Goal: Task Accomplishment & Management: Use online tool/utility

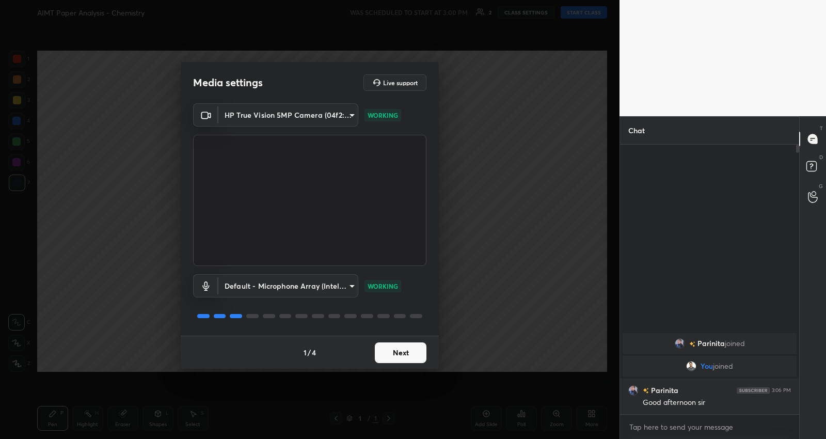
click at [399, 348] on button "Next" at bounding box center [401, 352] width 52 height 21
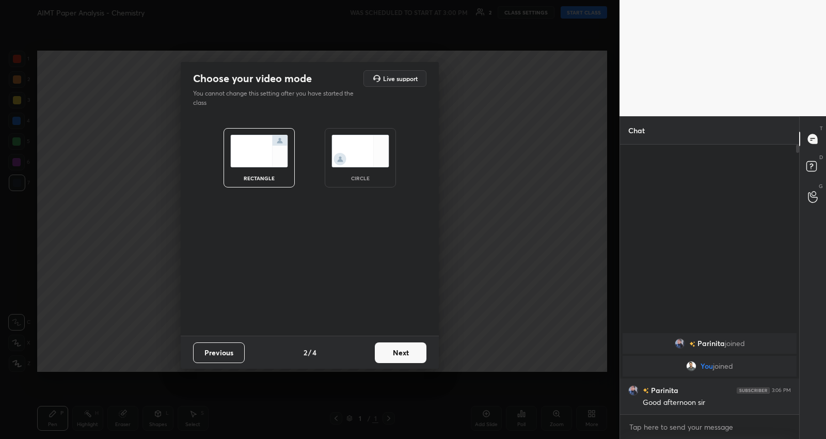
click at [399, 348] on button "Next" at bounding box center [401, 352] width 52 height 21
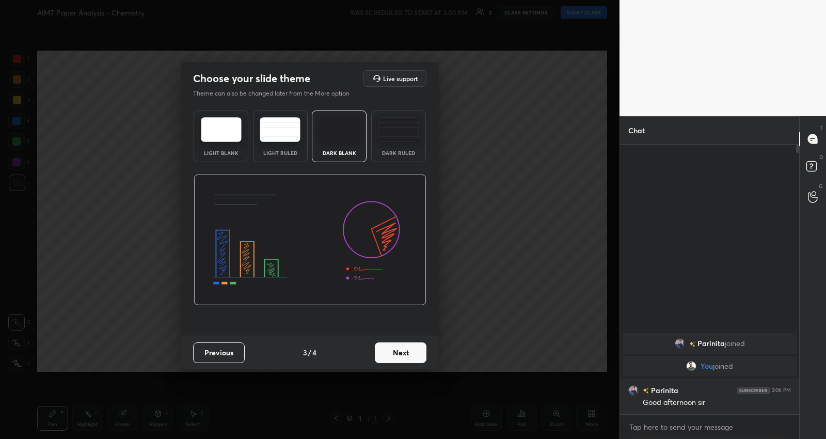
click at [399, 348] on button "Next" at bounding box center [401, 352] width 52 height 21
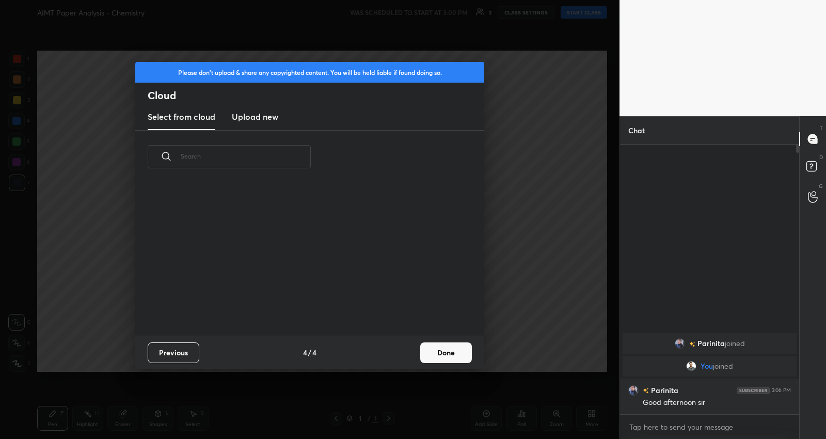
scroll to position [153, 331]
click at [262, 123] on new "Upload new" at bounding box center [255, 117] width 46 height 26
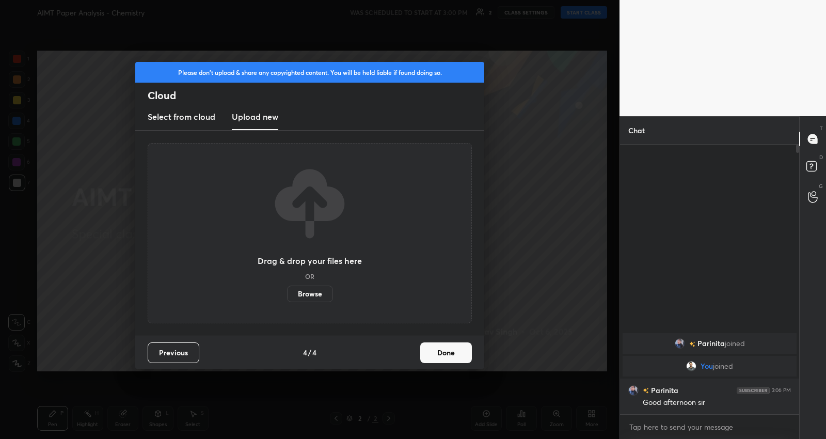
click at [299, 294] on label "Browse" at bounding box center [310, 294] width 46 height 17
click at [287, 294] on input "Browse" at bounding box center [287, 294] width 0 height 17
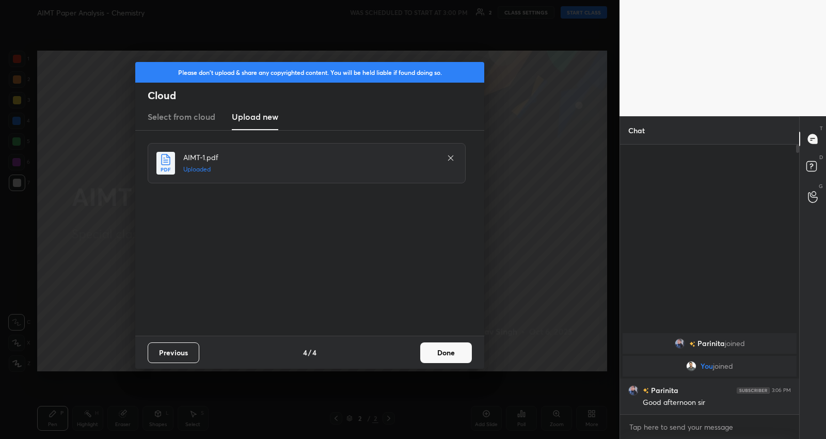
click at [445, 349] on button "Done" at bounding box center [446, 352] width 52 height 21
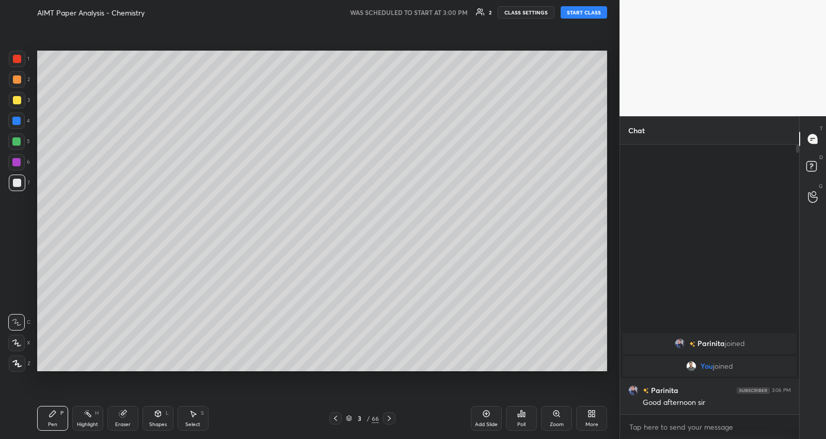
click at [22, 363] on div at bounding box center [17, 363] width 17 height 17
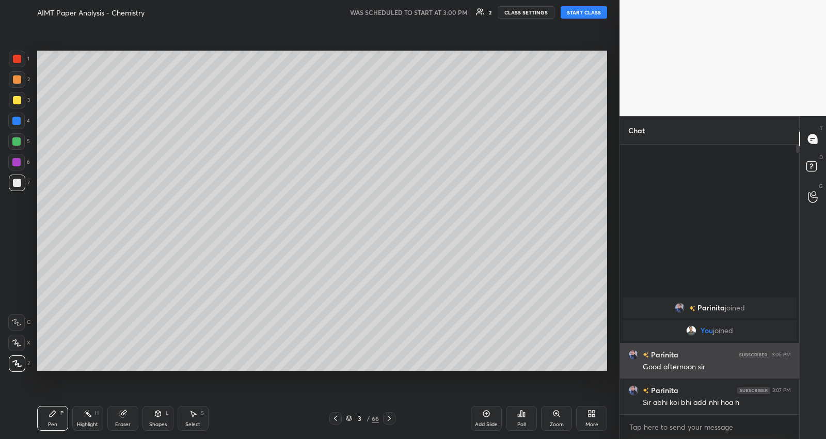
click at [691, 367] on div "Good afternoon sir" at bounding box center [717, 367] width 148 height 10
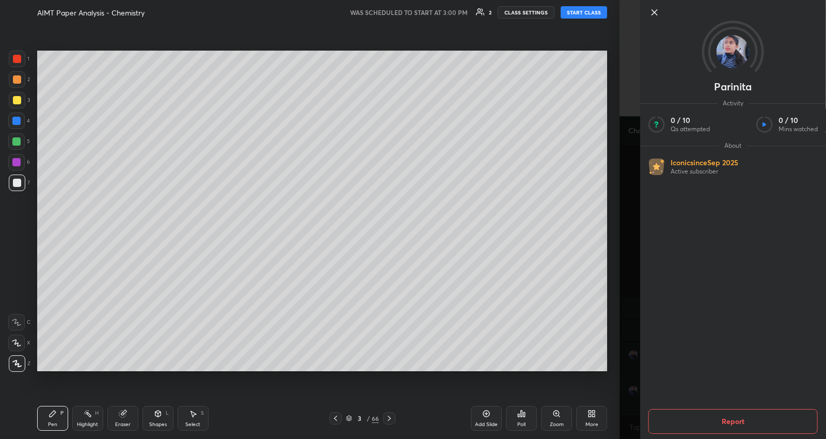
click at [615, 273] on div "1 2 3 4 5 6 7 C X Z C X Z E E Erase all H H AIMT Paper Analysis - Chemistry WAS…" at bounding box center [310, 219] width 620 height 439
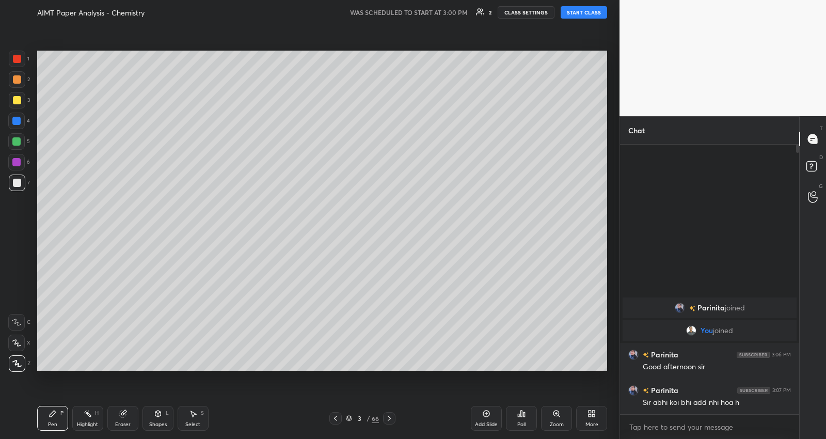
click at [481, 11] on icon at bounding box center [480, 12] width 9 height 8
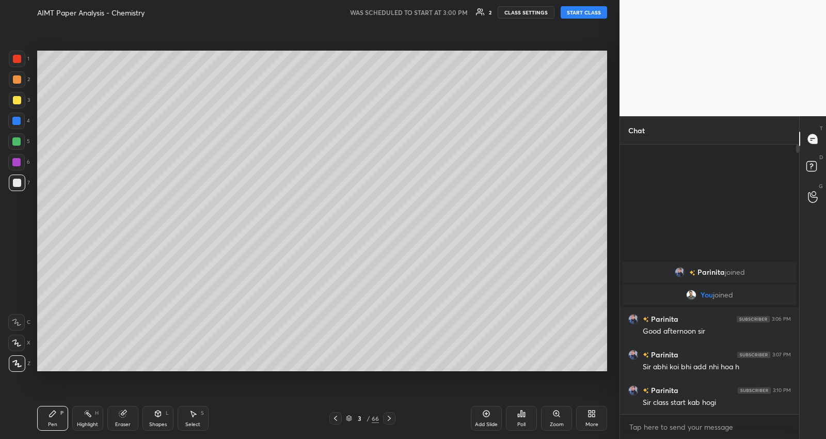
click at [387, 421] on icon at bounding box center [389, 418] width 8 height 8
click at [591, 9] on button "START CLASS" at bounding box center [584, 12] width 46 height 12
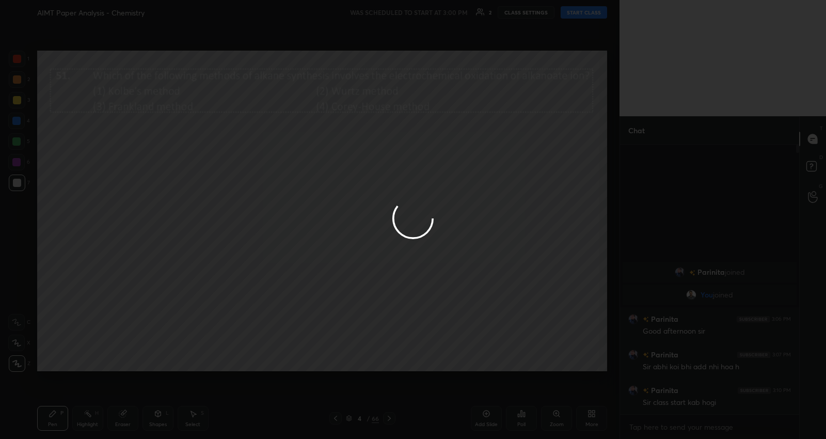
type textarea "x"
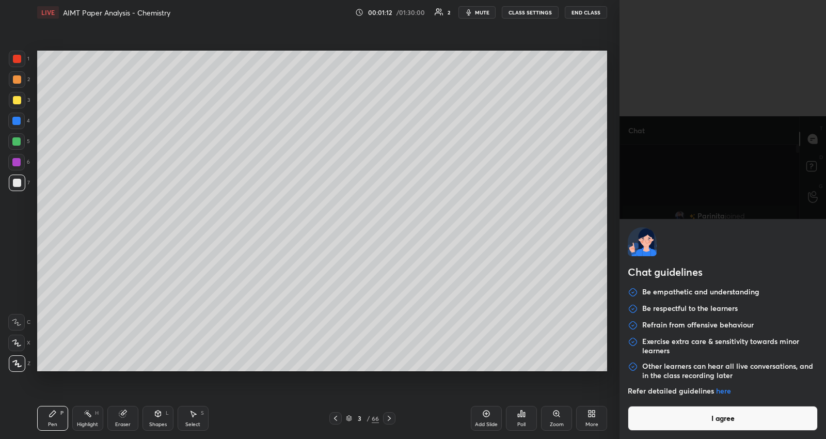
click at [726, 428] on body "1 2 3 4 5 6 7 C X Z C X Z E E Erase all H H LIVE AIMT Paper Analysis - Chemistr…" at bounding box center [413, 219] width 826 height 439
click at [670, 418] on button "I agree" at bounding box center [723, 418] width 190 height 25
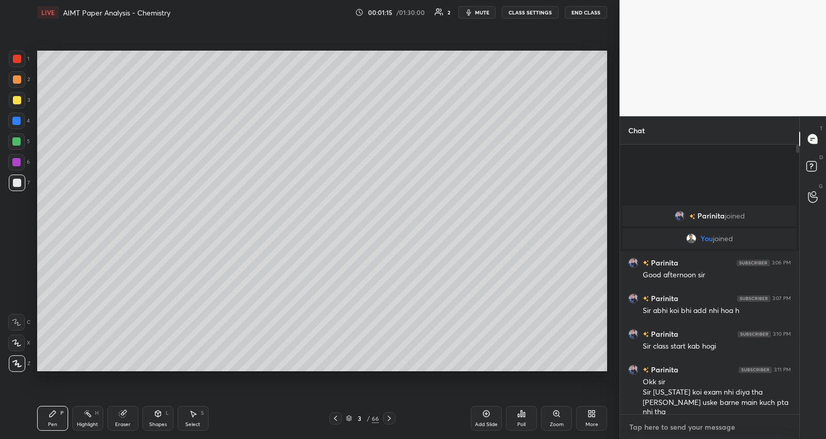
click at [664, 420] on textarea at bounding box center [710, 427] width 163 height 17
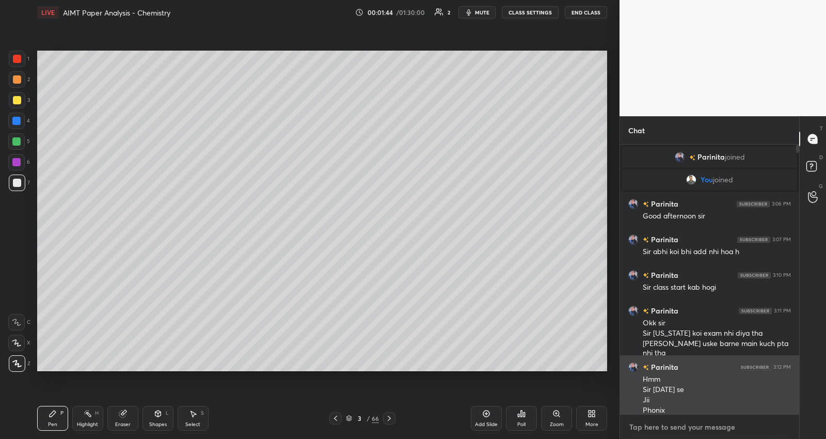
scroll to position [8, 0]
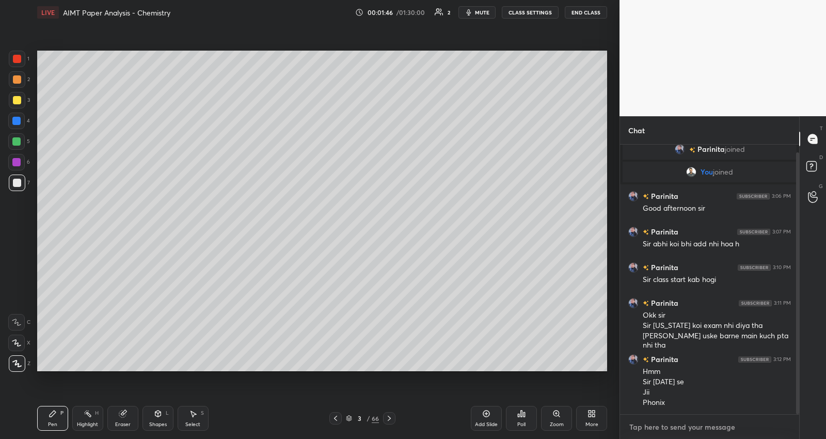
click at [672, 426] on textarea at bounding box center [710, 427] width 163 height 17
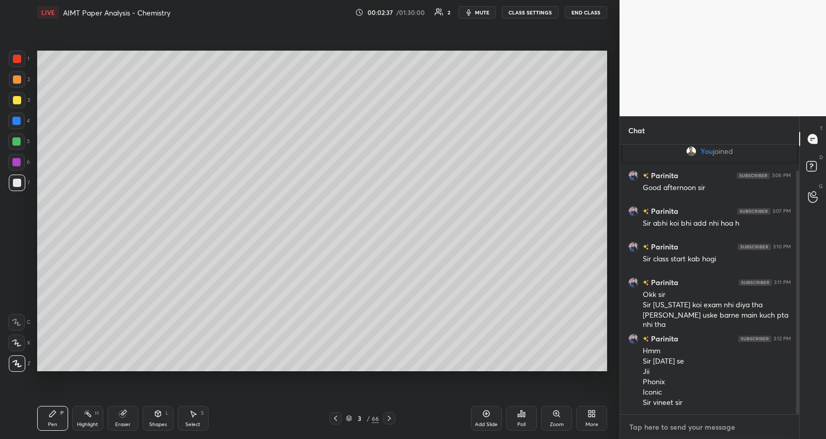
scroll to position [64, 0]
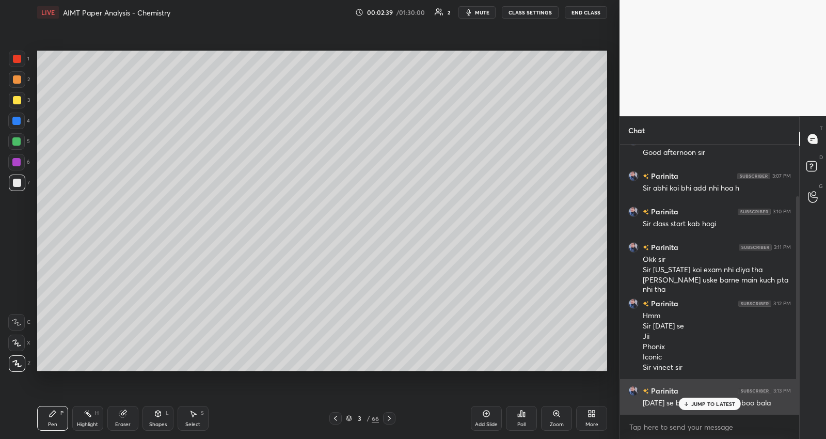
click at [699, 408] on div "JUMP TO LATEST" at bounding box center [710, 404] width 62 height 12
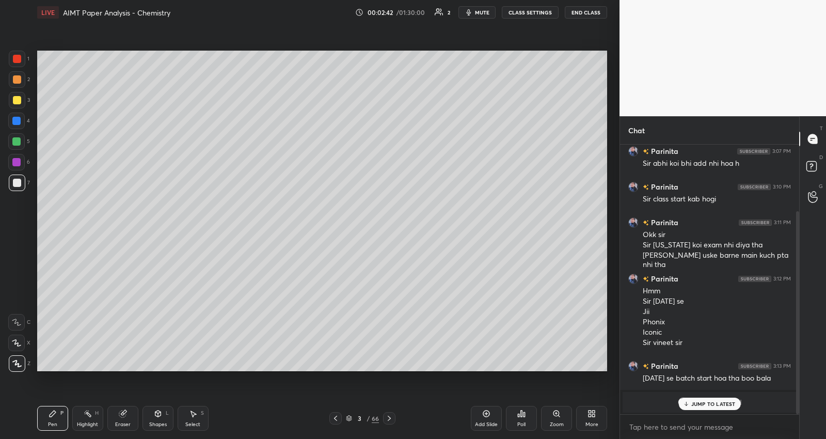
click at [699, 404] on p "JUMP TO LATEST" at bounding box center [714, 404] width 44 height 6
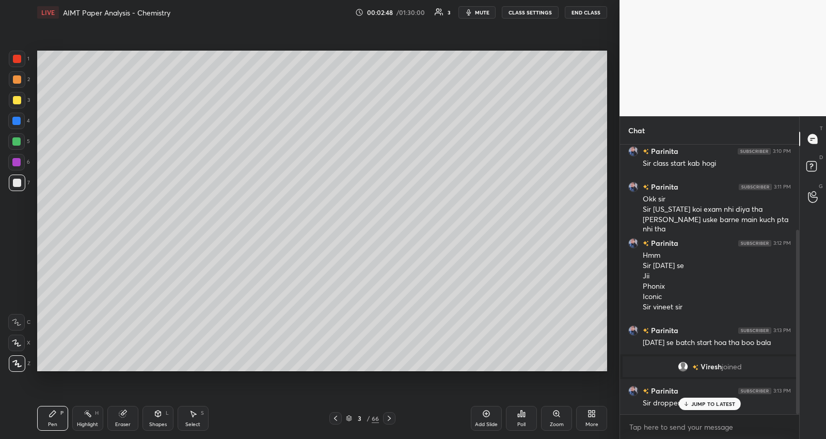
click at [701, 401] on p "JUMP TO LATEST" at bounding box center [714, 404] width 44 height 6
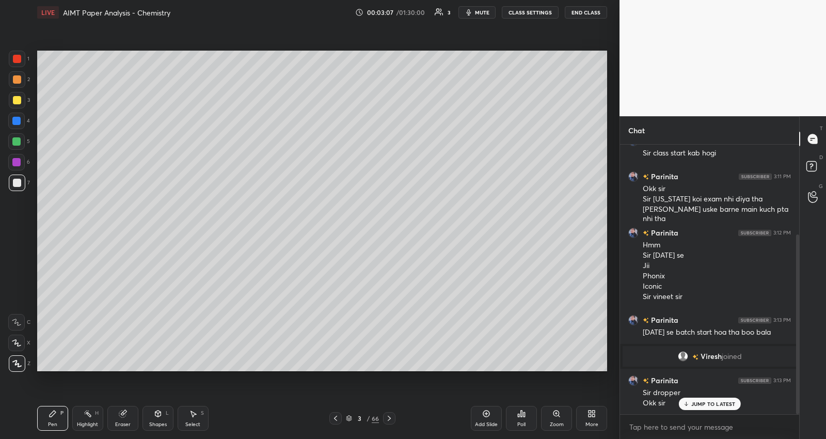
click at [687, 401] on icon at bounding box center [686, 404] width 7 height 6
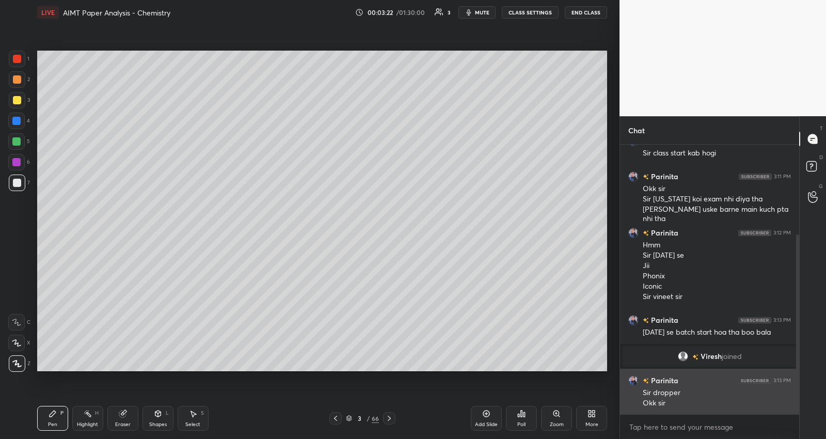
scroll to position [170, 0]
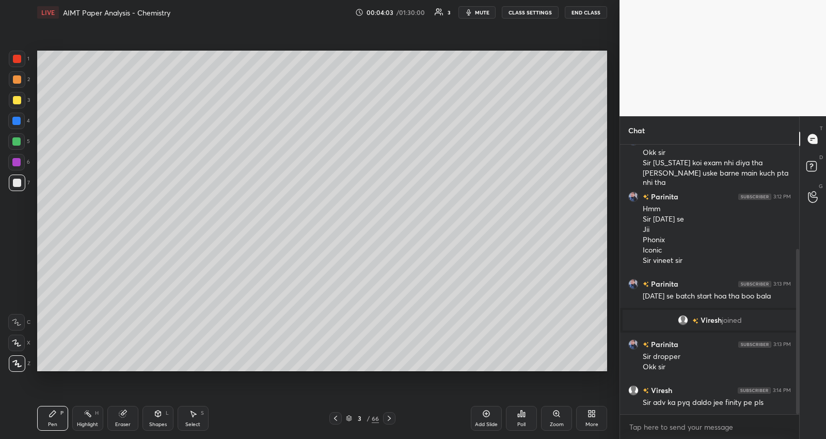
click at [389, 416] on icon at bounding box center [389, 418] width 8 height 8
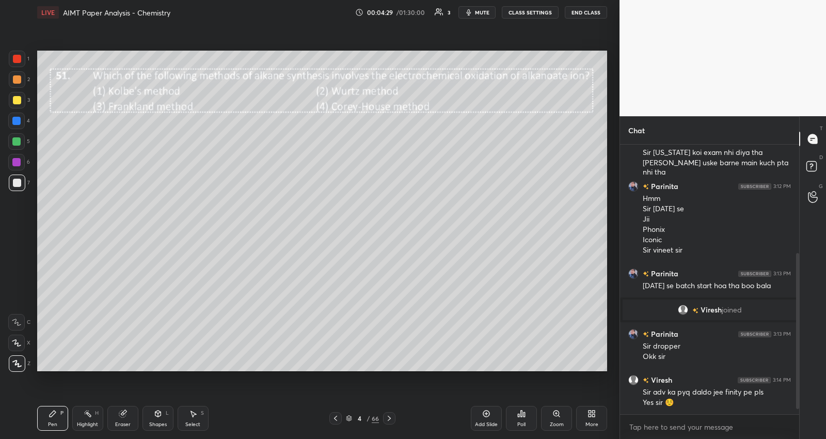
scroll to position [205, 0]
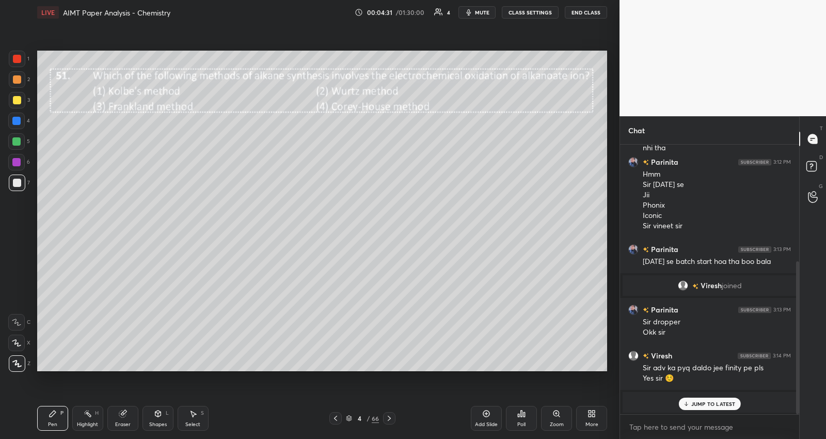
drag, startPoint x: 714, startPoint y: 399, endPoint x: 718, endPoint y: 395, distance: 5.9
click at [713, 398] on div "JUMP TO LATEST" at bounding box center [710, 404] width 62 height 12
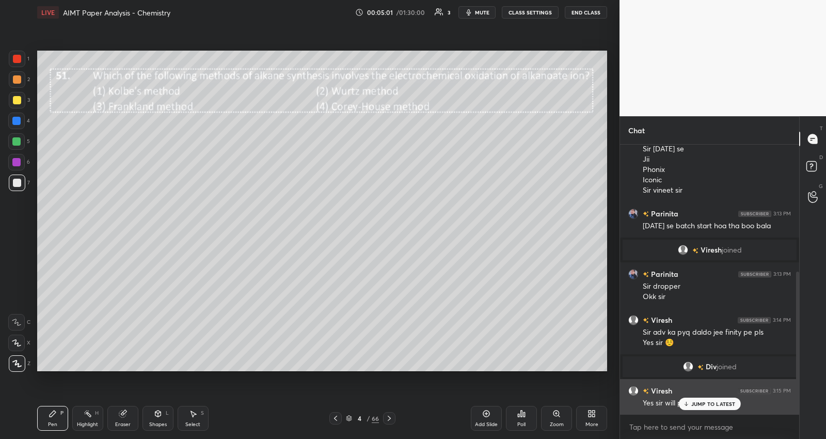
click at [692, 399] on div "JUMP TO LATEST" at bounding box center [710, 404] width 62 height 12
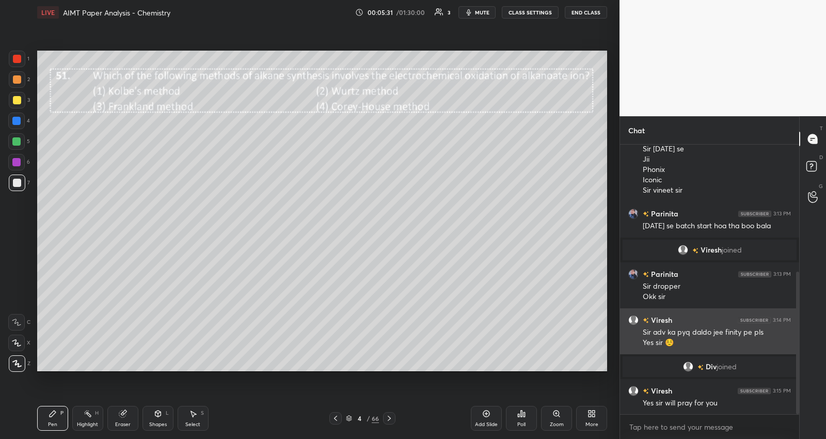
scroll to position [276, 0]
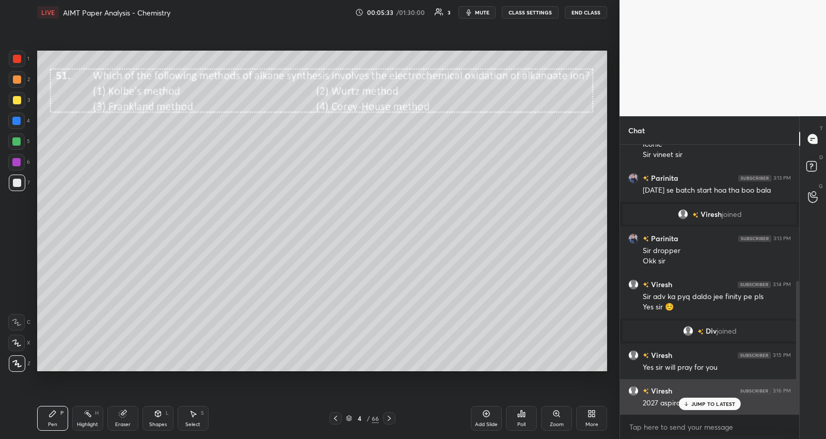
click at [703, 401] on p "JUMP TO LATEST" at bounding box center [714, 404] width 44 height 6
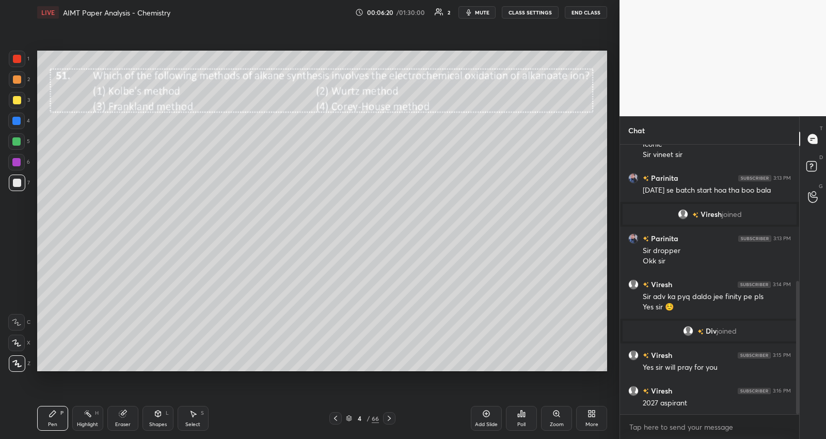
click at [388, 416] on icon at bounding box center [389, 418] width 8 height 8
click at [393, 416] on icon at bounding box center [389, 418] width 8 height 8
click at [388, 419] on icon at bounding box center [389, 418] width 8 height 8
click at [390, 419] on icon at bounding box center [389, 418] width 8 height 8
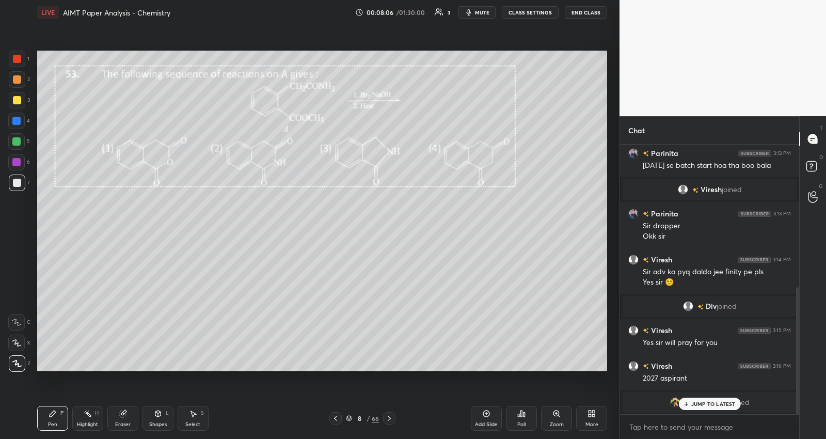
click at [711, 406] on p "JUMP TO LATEST" at bounding box center [714, 404] width 44 height 6
click at [21, 102] on div at bounding box center [17, 100] width 8 height 8
click at [484, 416] on icon at bounding box center [486, 414] width 8 height 8
click at [336, 417] on icon at bounding box center [336, 418] width 8 height 8
click at [393, 420] on div at bounding box center [389, 418] width 12 height 12
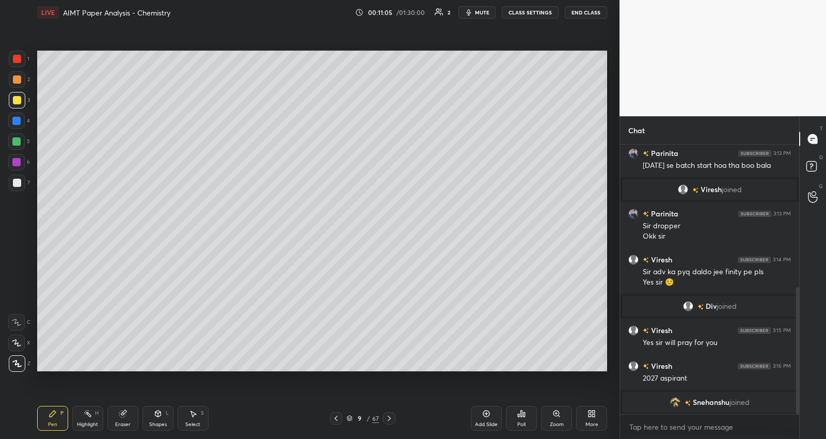
click at [389, 416] on icon at bounding box center [389, 418] width 8 height 8
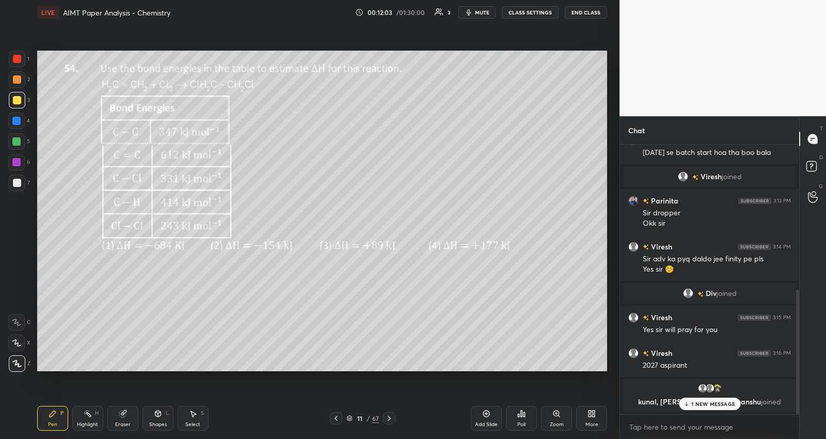
click at [697, 399] on div "1 NEW MESSAGE" at bounding box center [709, 404] width 61 height 12
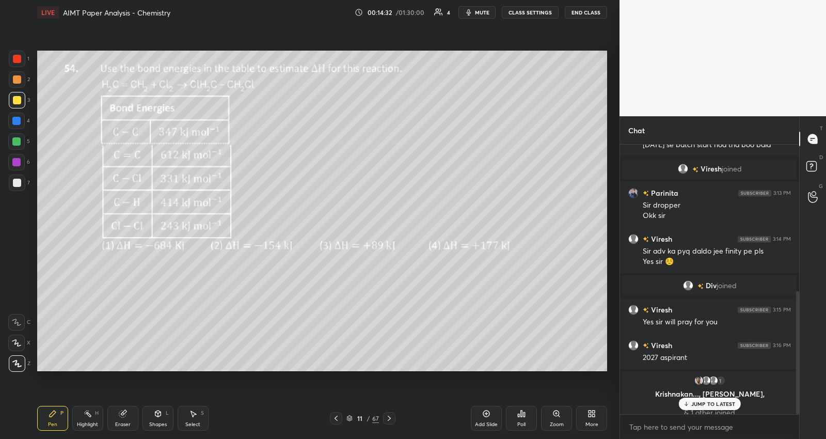
click at [708, 402] on p "JUMP TO LATEST" at bounding box center [714, 404] width 44 height 6
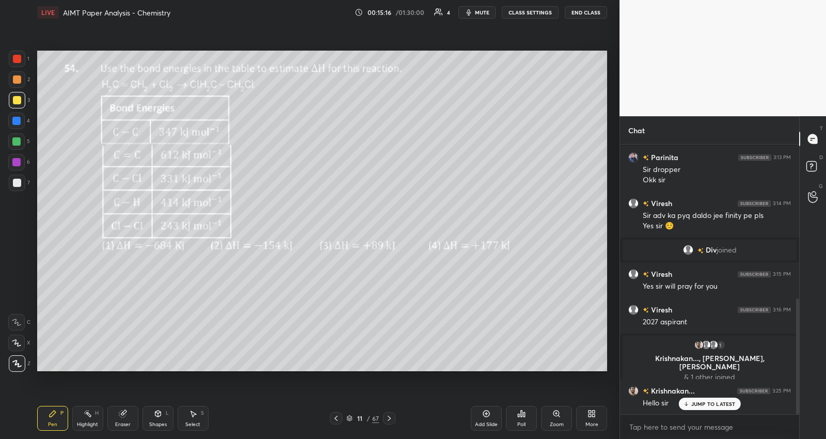
click at [388, 415] on icon at bounding box center [389, 418] width 8 height 8
click at [388, 416] on icon at bounding box center [389, 418] width 3 height 5
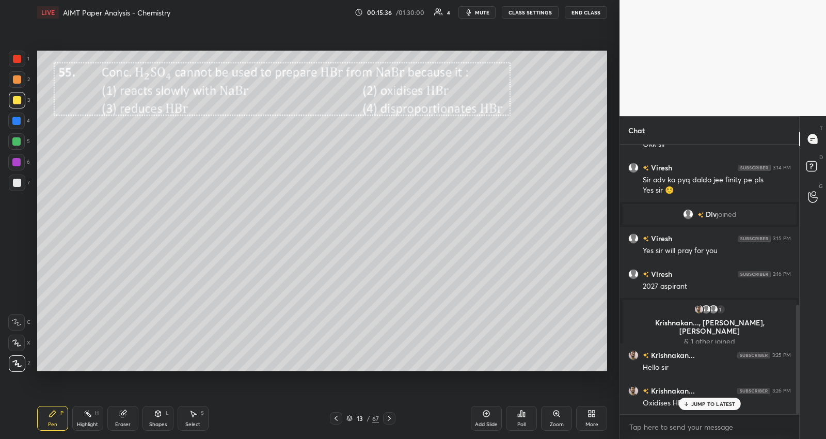
click at [697, 404] on p "JUMP TO LATEST" at bounding box center [714, 404] width 44 height 6
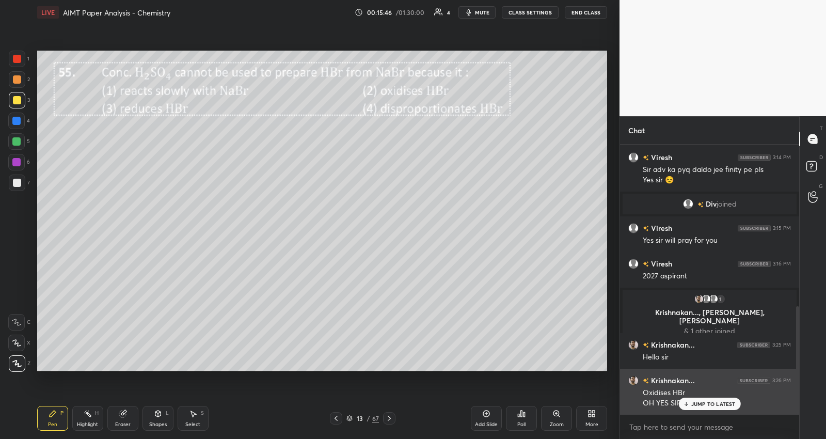
click at [698, 403] on p "JUMP TO LATEST" at bounding box center [714, 404] width 44 height 6
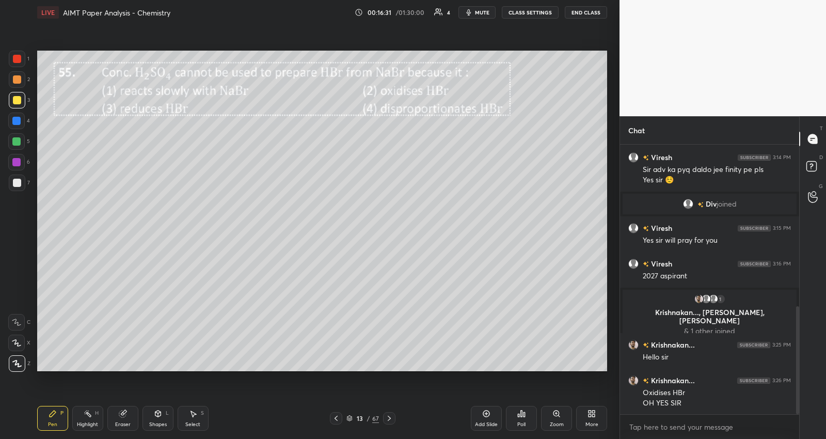
click at [388, 414] on icon at bounding box center [389, 418] width 8 height 8
click at [404, 378] on div "Setting up your live class Poll for secs No correct answer Start poll" at bounding box center [322, 211] width 578 height 373
click at [391, 419] on icon at bounding box center [389, 418] width 8 height 8
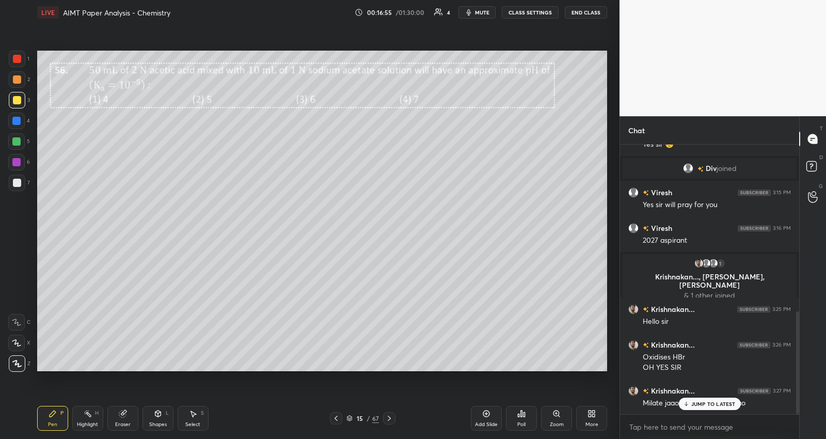
click at [708, 406] on p "JUMP TO LATEST" at bounding box center [714, 404] width 44 height 6
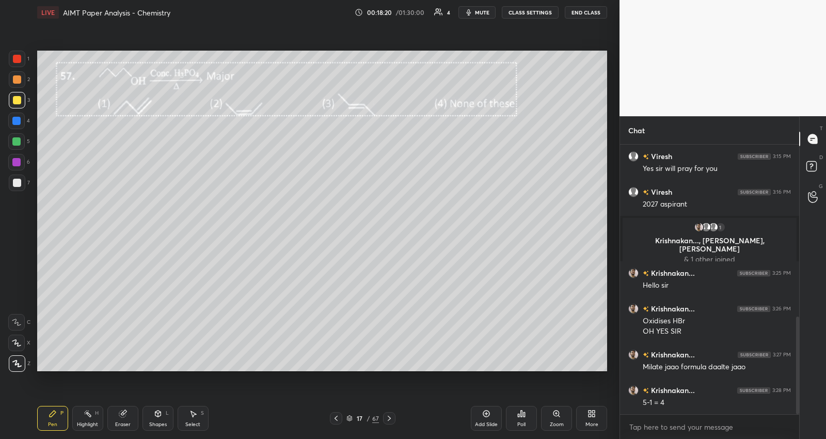
scroll to position [510, 0]
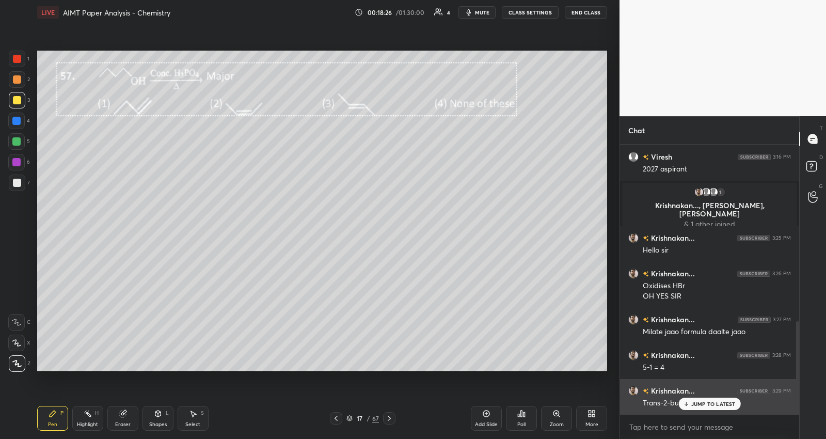
click at [703, 404] on p "JUMP TO LATEST" at bounding box center [714, 404] width 44 height 6
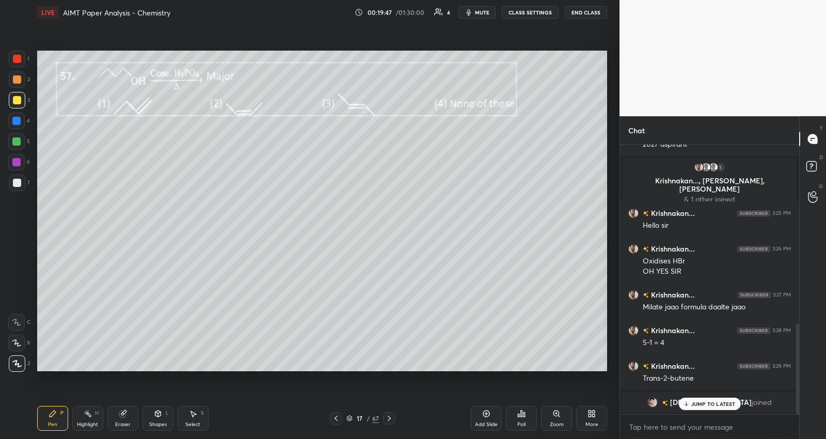
click at [391, 419] on icon at bounding box center [389, 418] width 8 height 8
click at [388, 415] on icon at bounding box center [389, 418] width 8 height 8
click at [697, 401] on p "JUMP TO LATEST" at bounding box center [714, 404] width 44 height 6
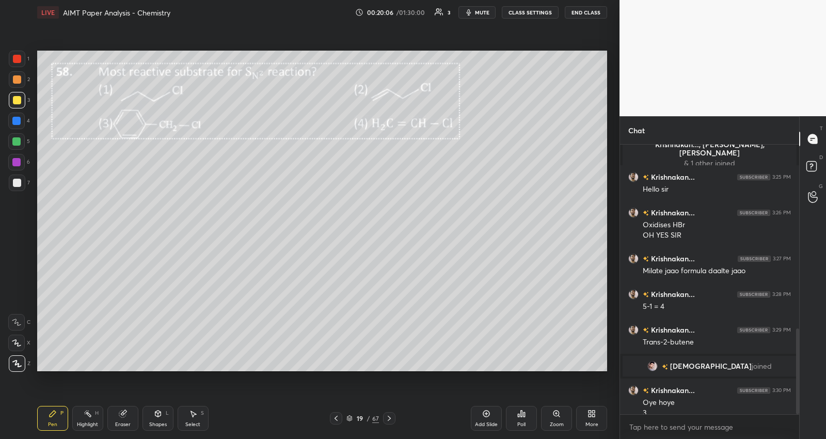
scroll to position [576, 0]
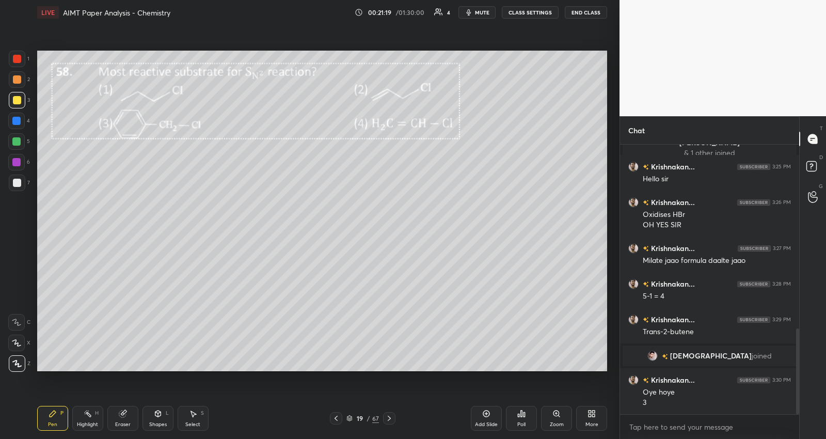
click at [390, 416] on icon at bounding box center [389, 418] width 8 height 8
click at [393, 417] on icon at bounding box center [389, 418] width 8 height 8
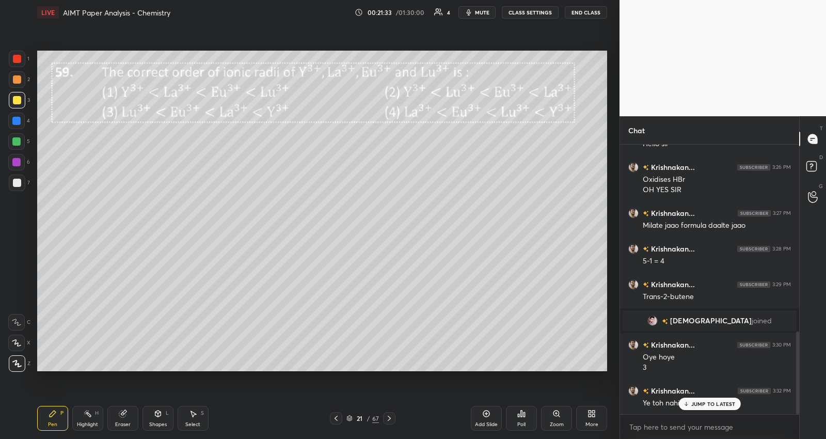
scroll to position [636, 0]
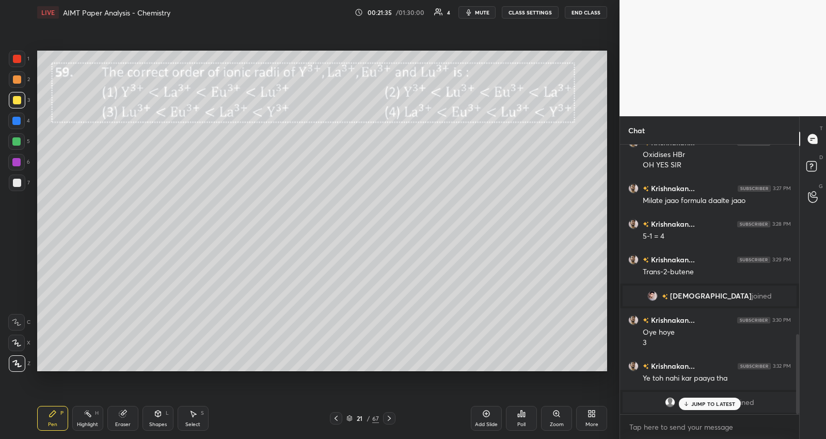
click at [706, 402] on p "JUMP TO LATEST" at bounding box center [714, 404] width 44 height 6
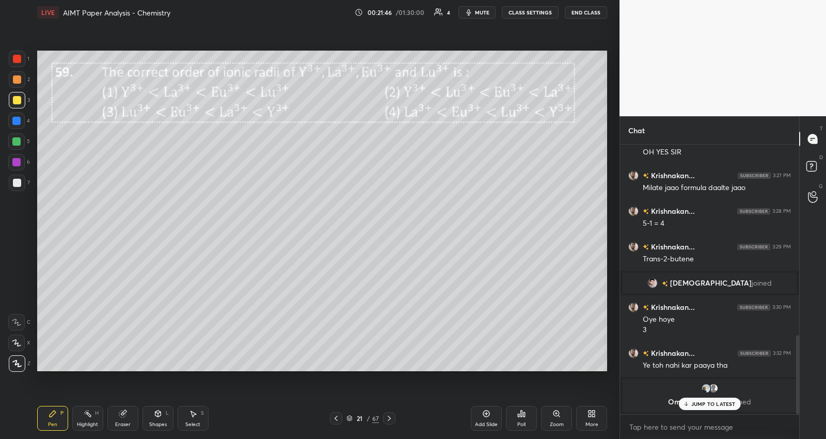
click at [704, 407] on div "JUMP TO LATEST" at bounding box center [710, 404] width 62 height 12
click at [482, 12] on span "mute" at bounding box center [482, 12] width 14 height 7
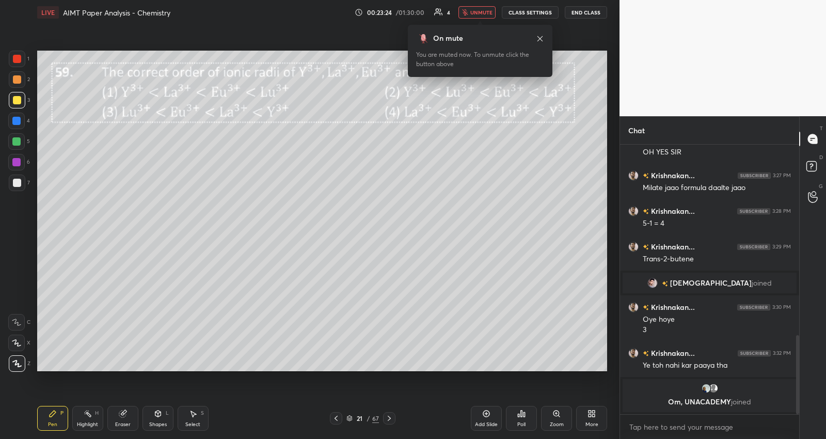
click at [477, 9] on span "unmute" at bounding box center [481, 12] width 22 height 7
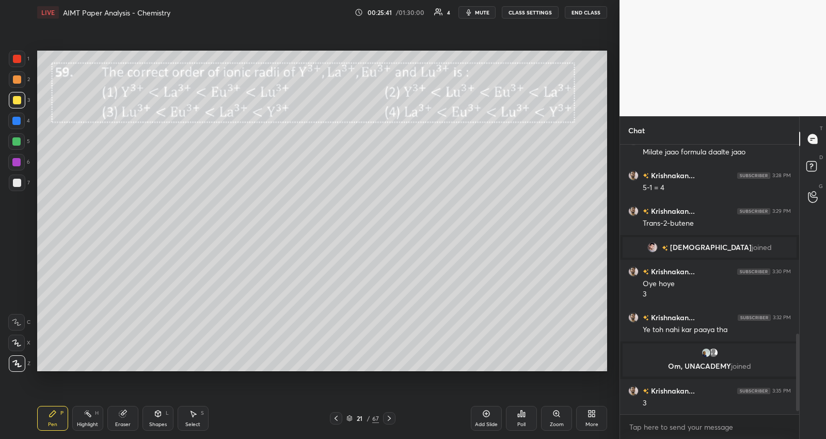
scroll to position [670, 0]
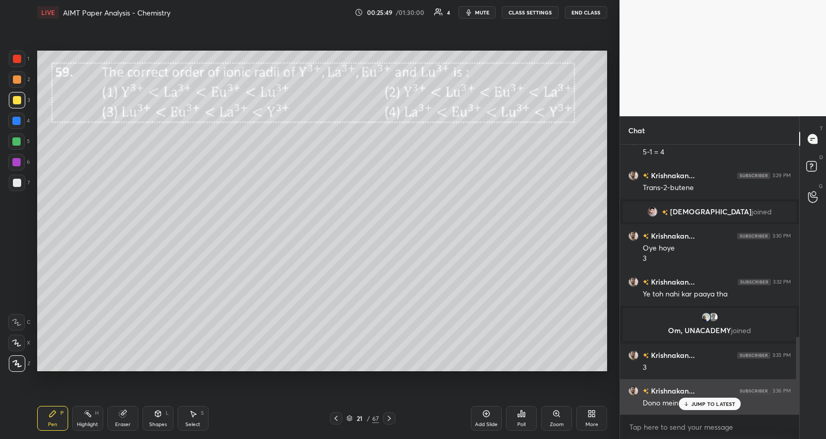
drag, startPoint x: 701, startPoint y: 403, endPoint x: 713, endPoint y: 400, distance: 12.3
click at [701, 403] on p "JUMP TO LATEST" at bounding box center [714, 404] width 44 height 6
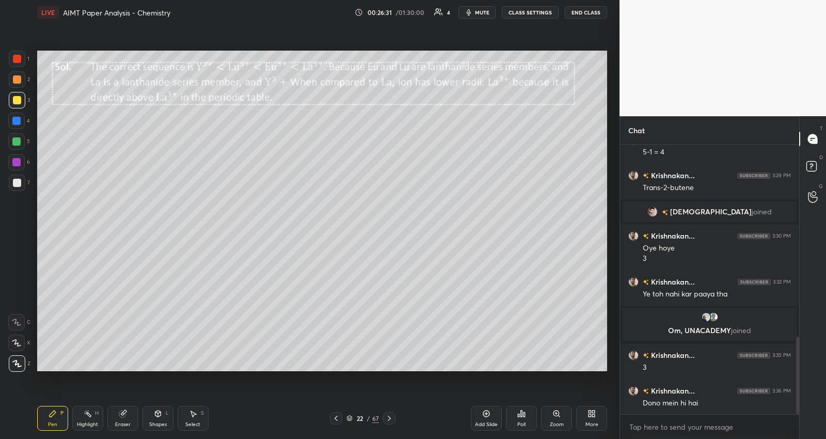
scroll to position [695, 0]
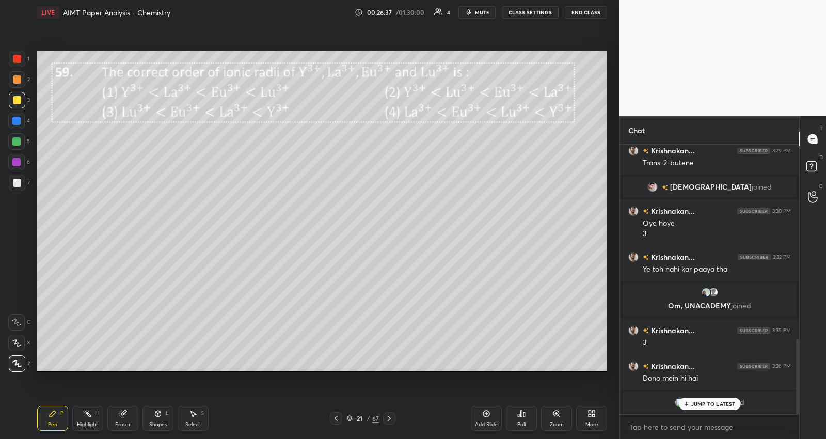
click at [709, 407] on div "JUMP TO LATEST" at bounding box center [710, 404] width 62 height 12
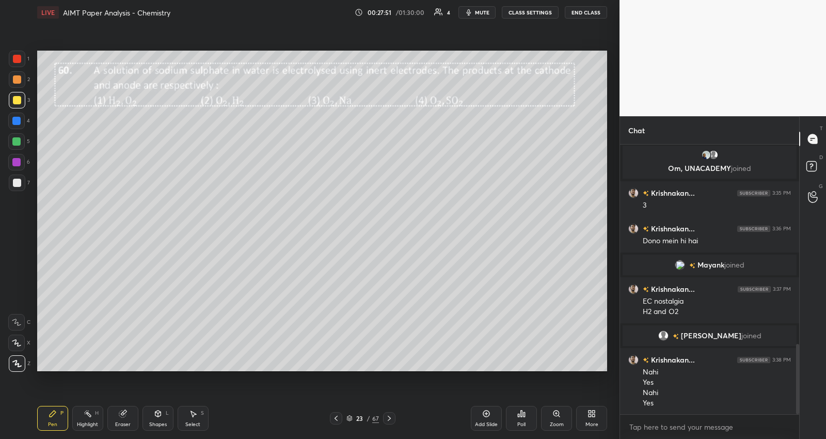
scroll to position [787, 0]
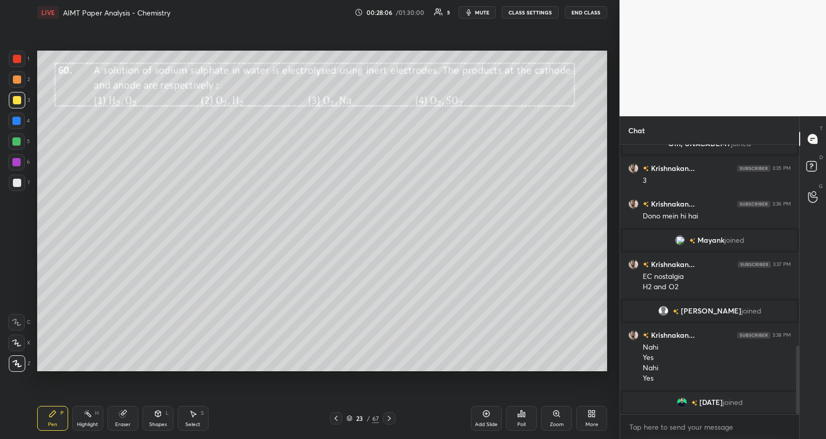
click at [393, 417] on icon at bounding box center [389, 418] width 8 height 8
click at [390, 417] on icon at bounding box center [389, 418] width 8 height 8
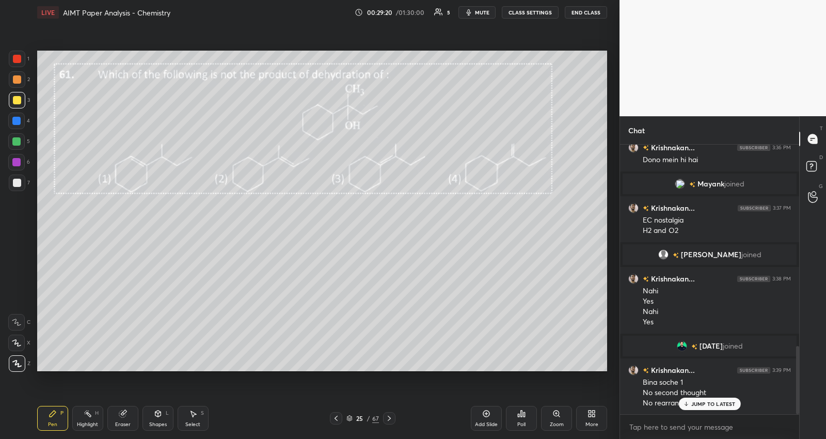
scroll to position [839, 0]
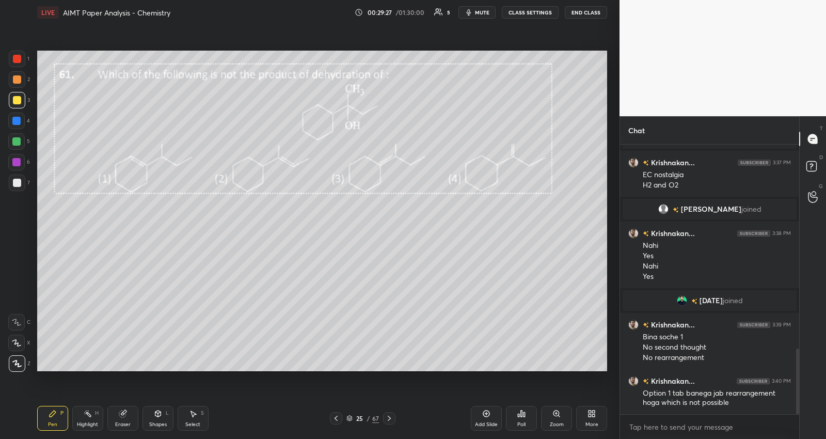
click at [390, 416] on icon at bounding box center [389, 418] width 8 height 8
click at [388, 419] on icon at bounding box center [389, 418] width 8 height 8
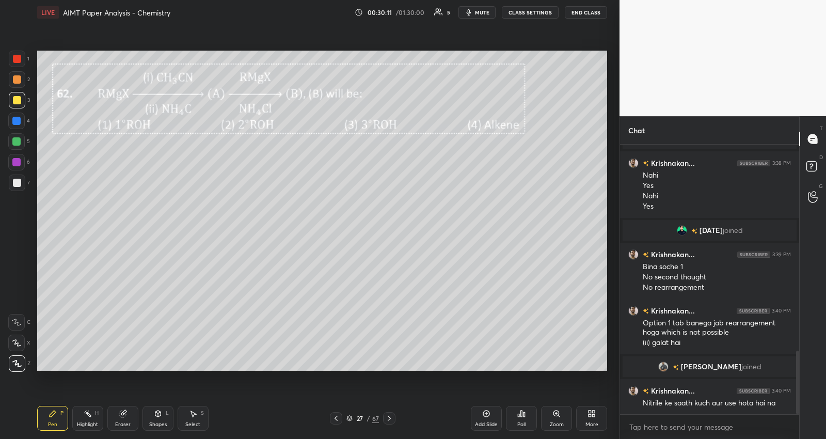
scroll to position [875, 0]
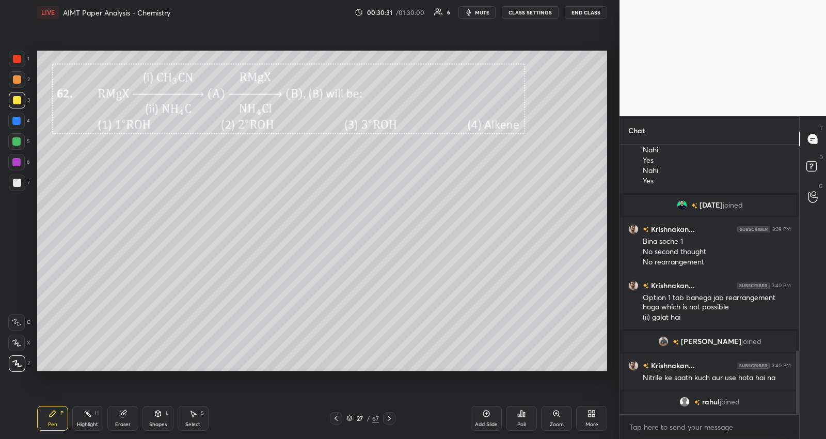
click at [19, 185] on div at bounding box center [17, 183] width 8 height 8
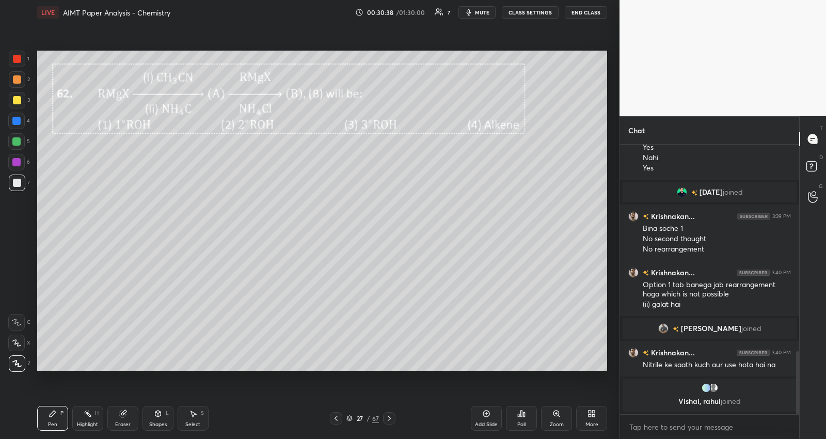
drag, startPoint x: 17, startPoint y: 103, endPoint x: 34, endPoint y: 101, distance: 16.7
click at [18, 103] on div at bounding box center [17, 100] width 8 height 8
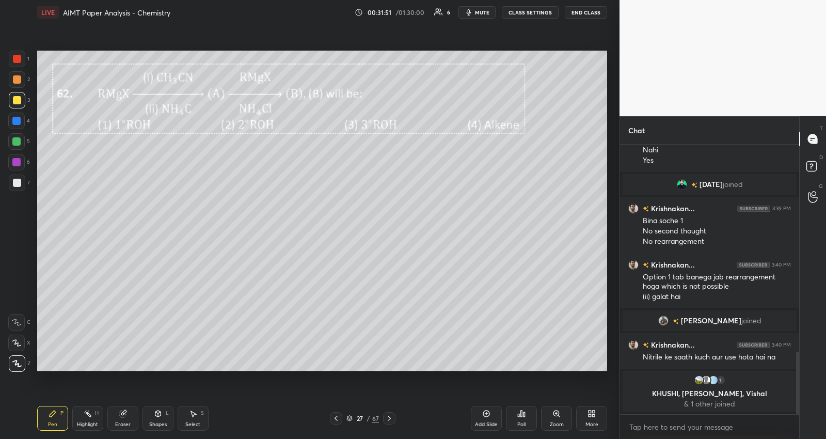
scroll to position [922, 0]
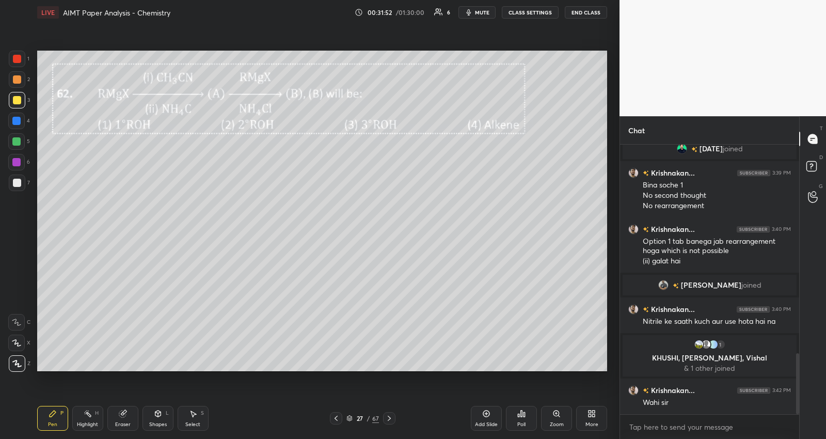
click at [487, 417] on icon at bounding box center [486, 414] width 8 height 8
click at [337, 419] on icon at bounding box center [336, 418] width 8 height 8
drag, startPoint x: 391, startPoint y: 417, endPoint x: 366, endPoint y: 373, distance: 50.7
click at [391, 417] on icon at bounding box center [389, 418] width 8 height 8
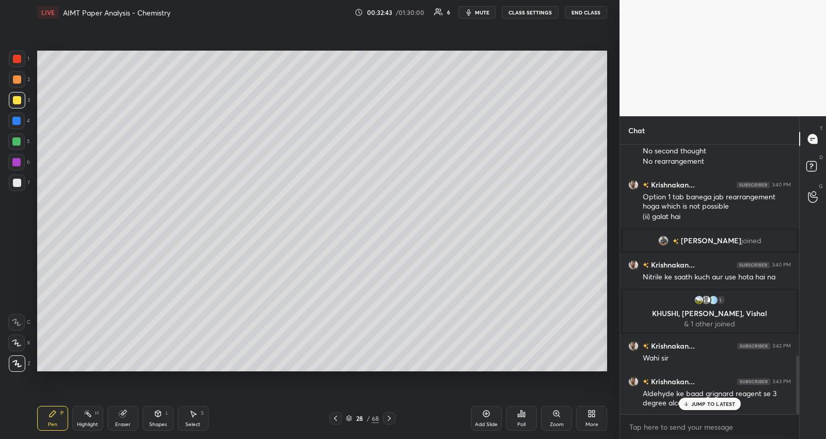
click at [694, 399] on div "JUMP TO LATEST" at bounding box center [710, 404] width 62 height 12
click at [341, 416] on div at bounding box center [336, 418] width 12 height 12
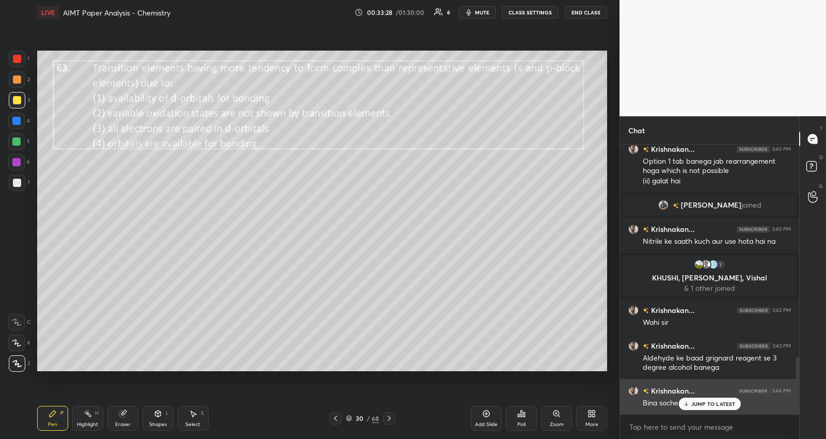
click at [692, 397] on div "Bina soche 1" at bounding box center [717, 402] width 148 height 12
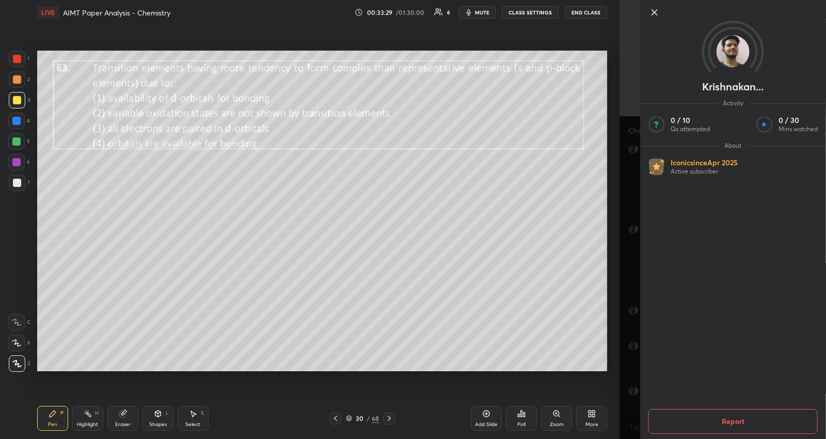
click at [614, 395] on div "1 2 3 4 5 6 7 C X Z C X Z E E Erase all H H LIVE AIMT Paper Analysis - Chemistr…" at bounding box center [310, 219] width 620 height 439
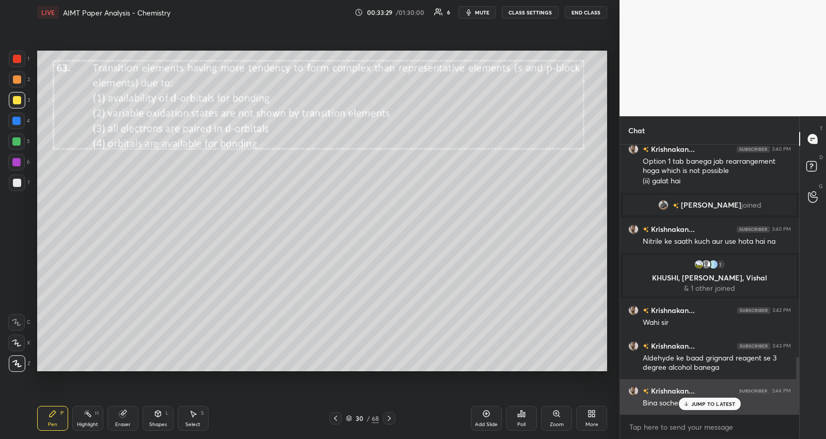
click at [694, 403] on p "JUMP TO LATEST" at bounding box center [714, 404] width 44 height 6
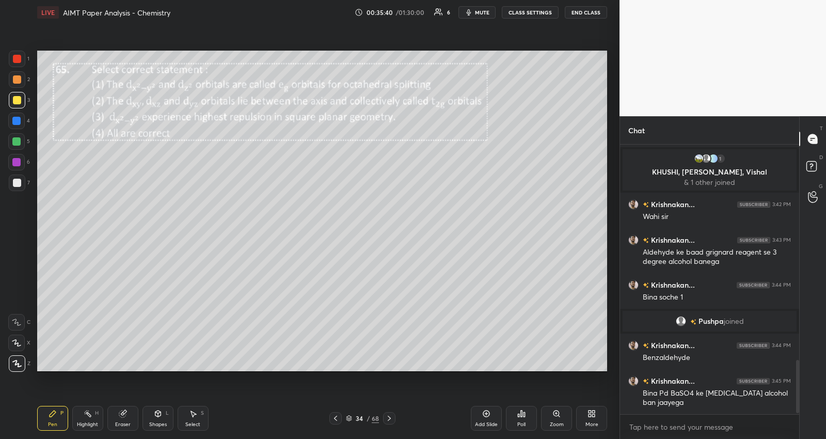
scroll to position [1104, 0]
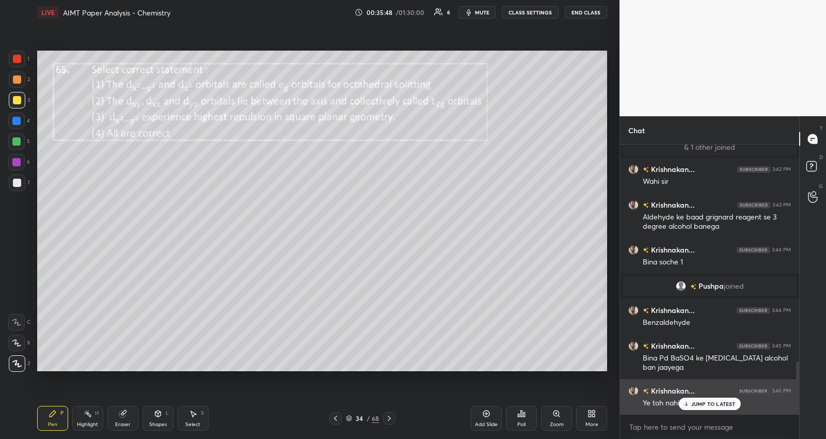
click at [703, 409] on div "JUMP TO LATEST" at bounding box center [710, 404] width 62 height 12
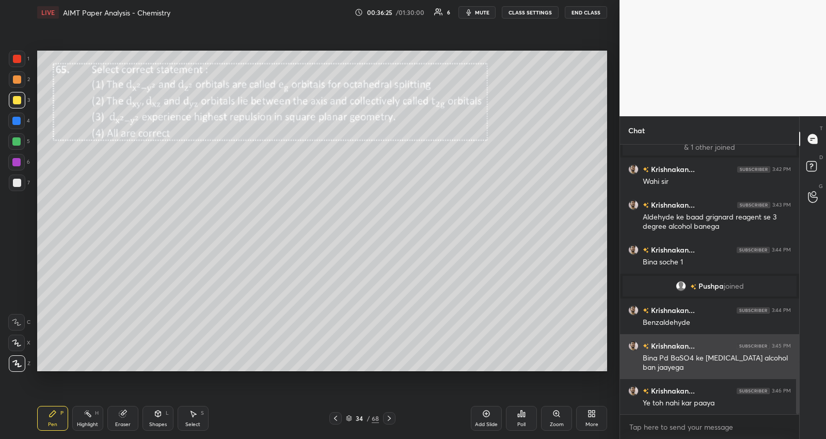
scroll to position [1158, 0]
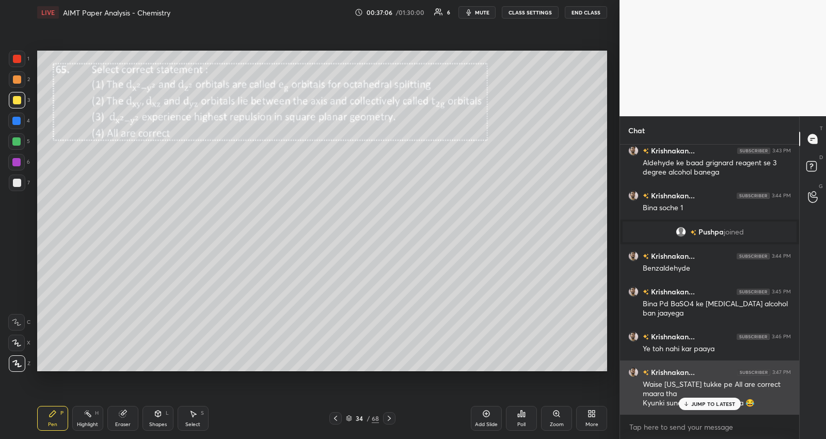
click at [715, 404] on p "JUMP TO LATEST" at bounding box center [714, 404] width 44 height 6
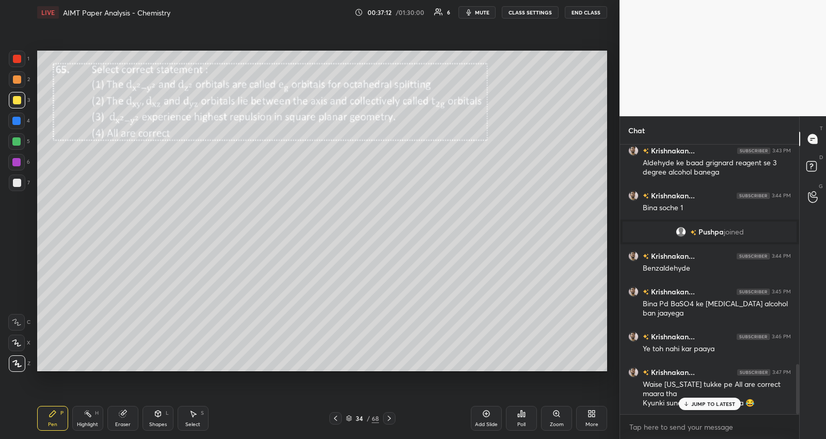
scroll to position [1183, 0]
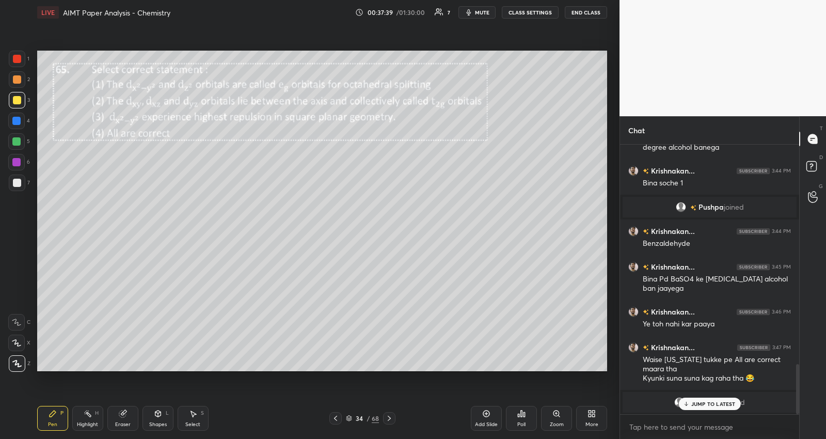
click at [710, 397] on div "Krishnakan... 3:37 PM EC nostalgia H2 and O2 AMIT joined Krishnakan... 3:38 PM …" at bounding box center [709, 280] width 179 height 270
click at [727, 403] on p "JUMP TO LATEST" at bounding box center [714, 404] width 44 height 6
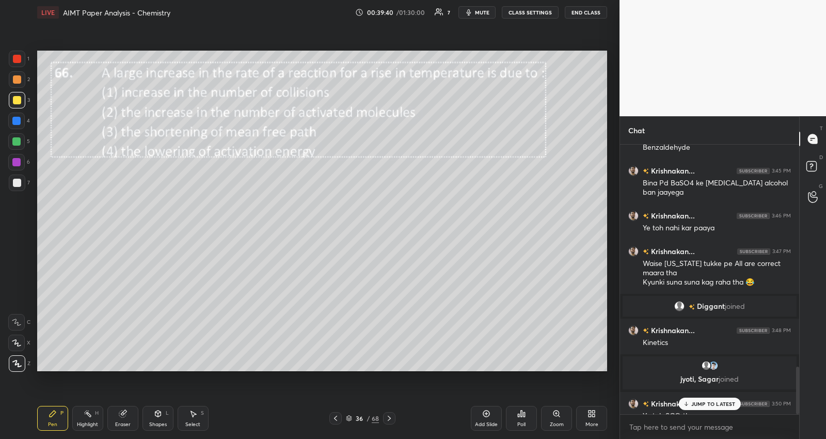
scroll to position [1258, 0]
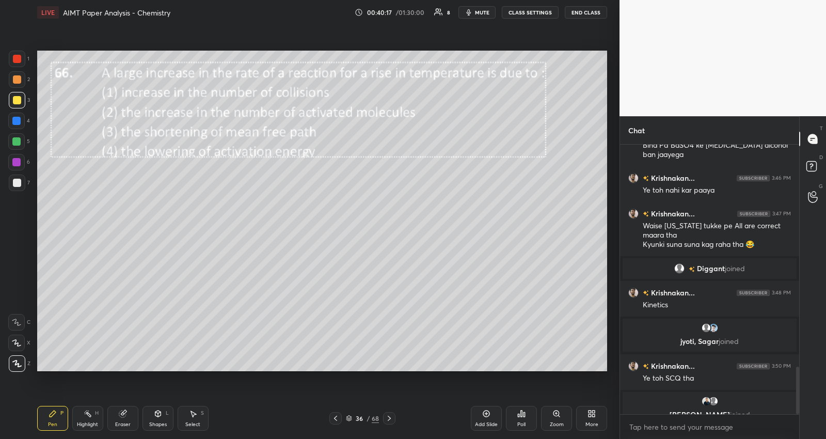
click at [390, 418] on icon at bounding box center [389, 418] width 8 height 8
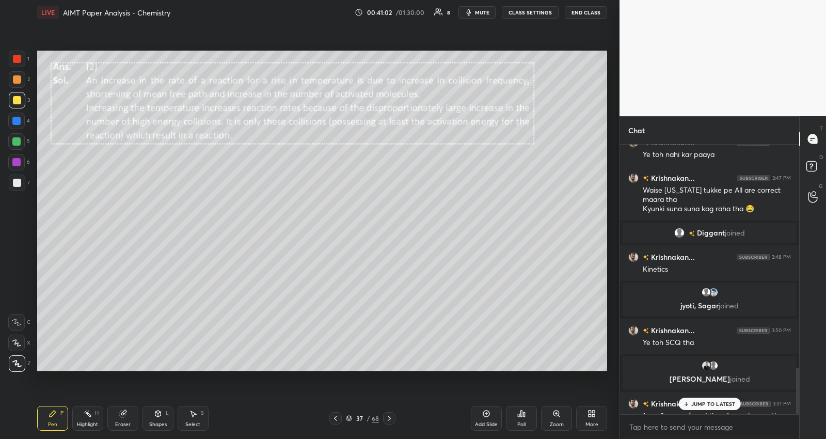
scroll to position [1291, 0]
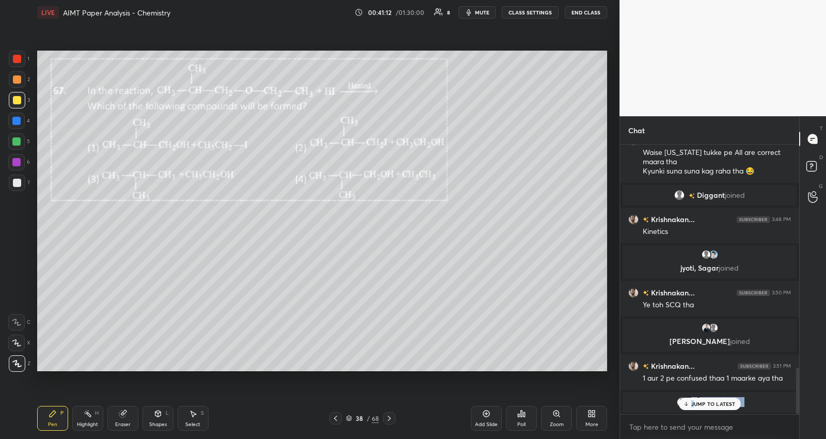
click at [694, 402] on div "[PERSON_NAME] joined Krishnakan... 3:40 PM Nitrile ke saath kuch aur use hota h…" at bounding box center [709, 280] width 179 height 270
click at [697, 399] on div "JUMP TO LATEST" at bounding box center [710, 404] width 62 height 12
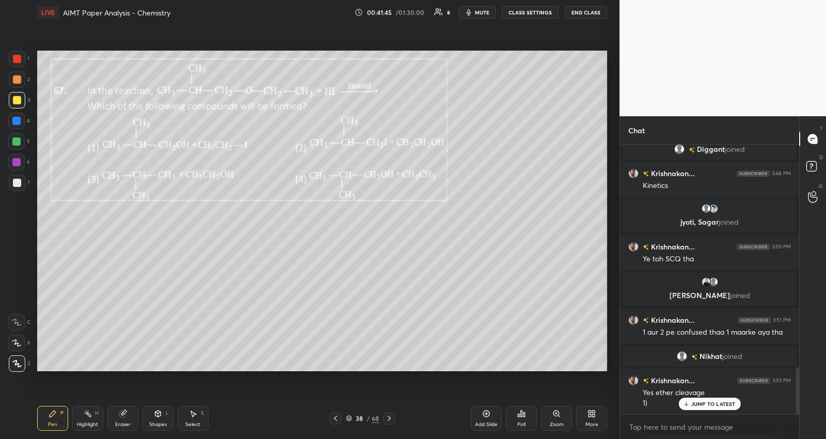
scroll to position [1302, 0]
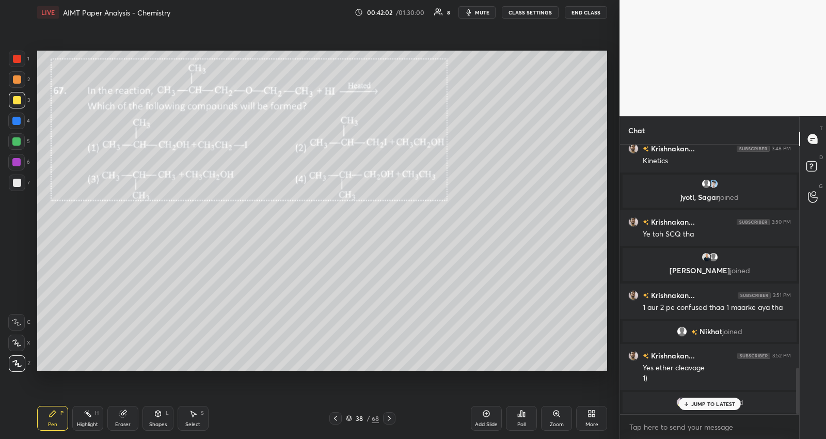
click at [717, 402] on p "JUMP TO LATEST" at bounding box center [714, 404] width 44 height 6
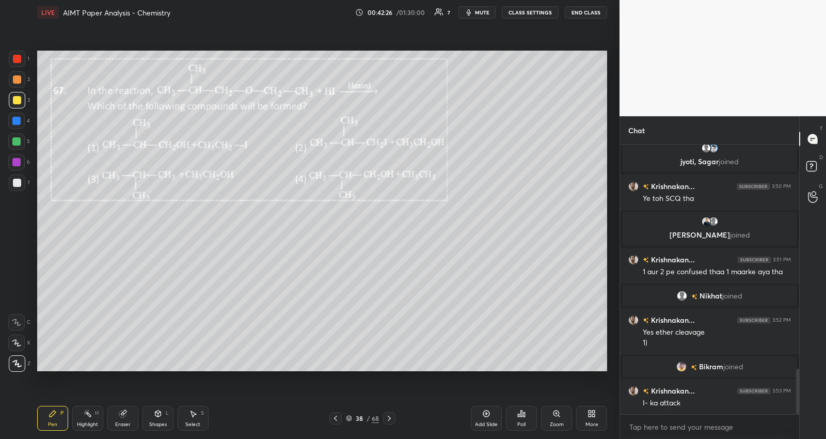
scroll to position [1348, 0]
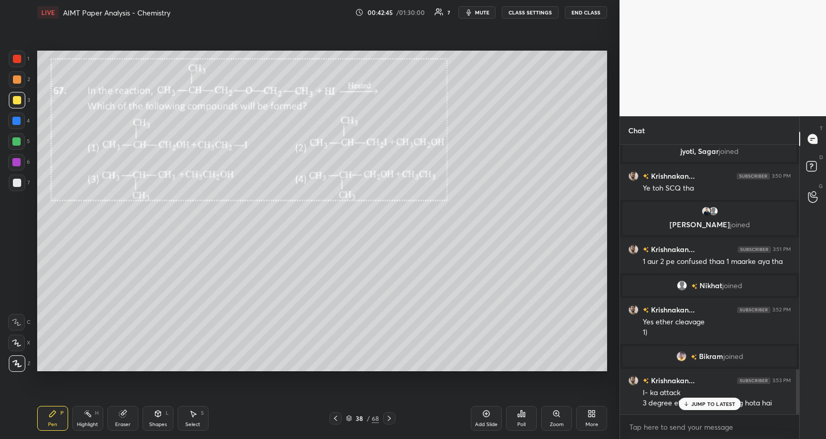
click at [393, 415] on icon at bounding box center [389, 418] width 8 height 8
click at [389, 415] on icon at bounding box center [389, 418] width 8 height 8
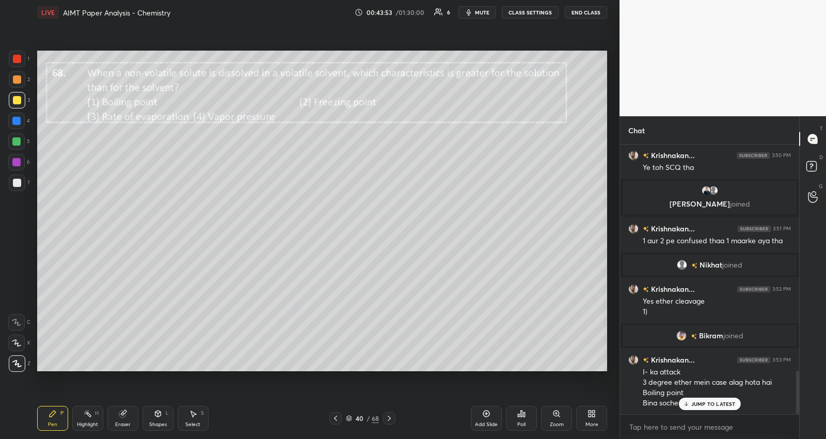
scroll to position [1414, 0]
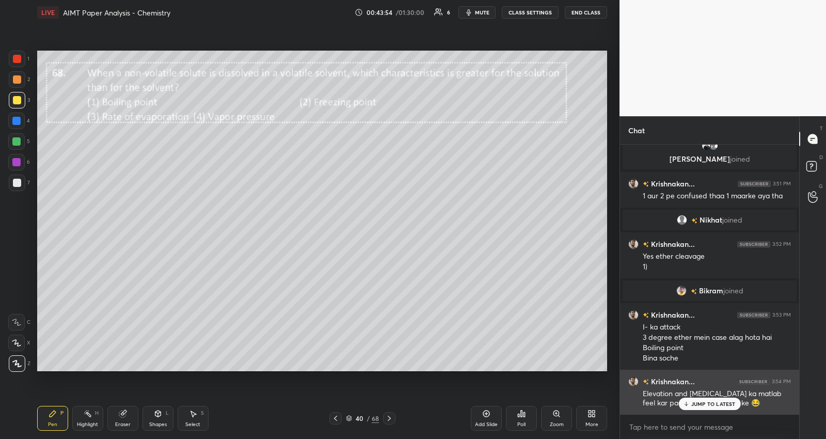
click at [713, 399] on div "JUMP TO LATEST" at bounding box center [710, 404] width 62 height 12
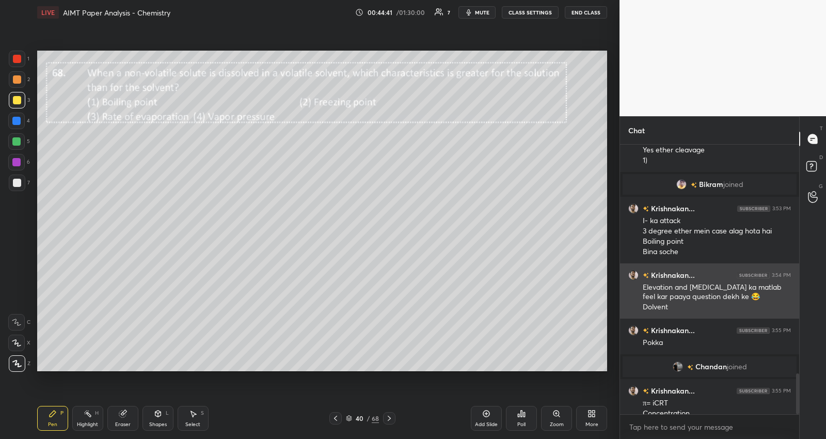
scroll to position [1530, 0]
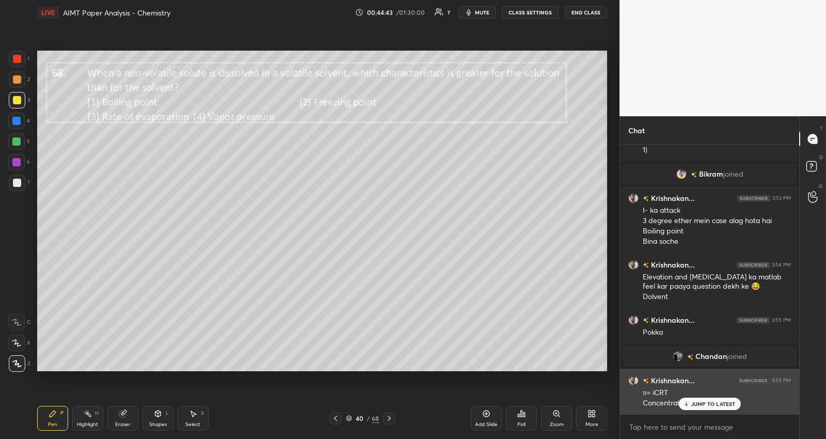
drag, startPoint x: 710, startPoint y: 401, endPoint x: 741, endPoint y: 376, distance: 40.0
click at [709, 401] on p "JUMP TO LATEST" at bounding box center [714, 404] width 44 height 6
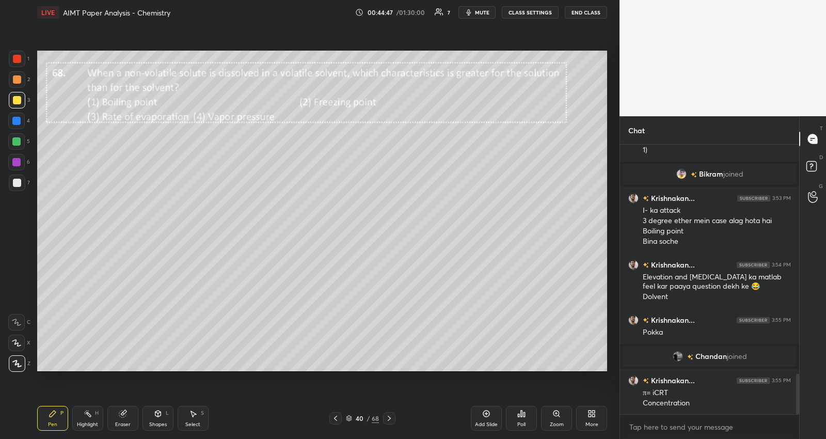
scroll to position [1541, 0]
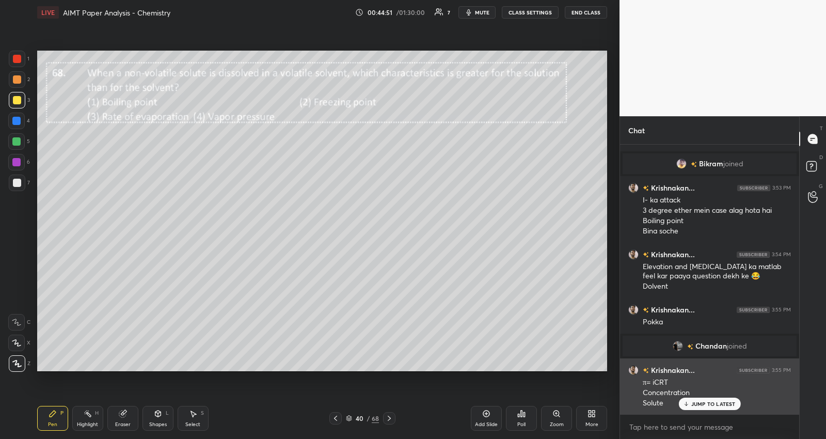
click at [715, 404] on p "JUMP TO LATEST" at bounding box center [714, 404] width 44 height 6
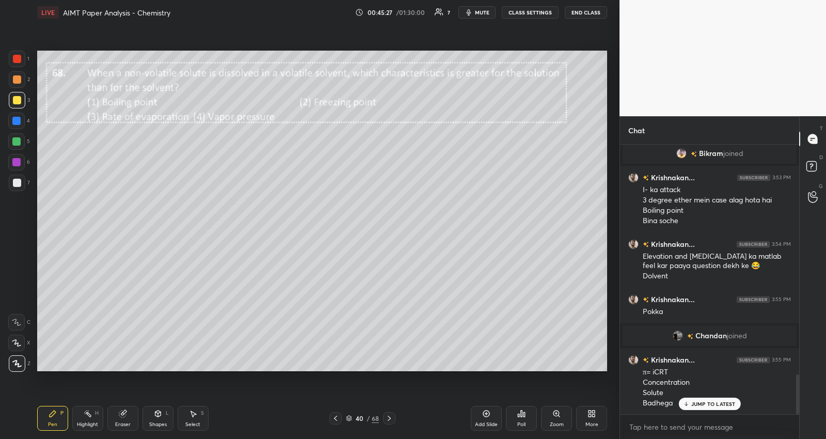
click at [390, 414] on icon at bounding box center [389, 418] width 8 height 8
click at [390, 417] on icon at bounding box center [389, 418] width 8 height 8
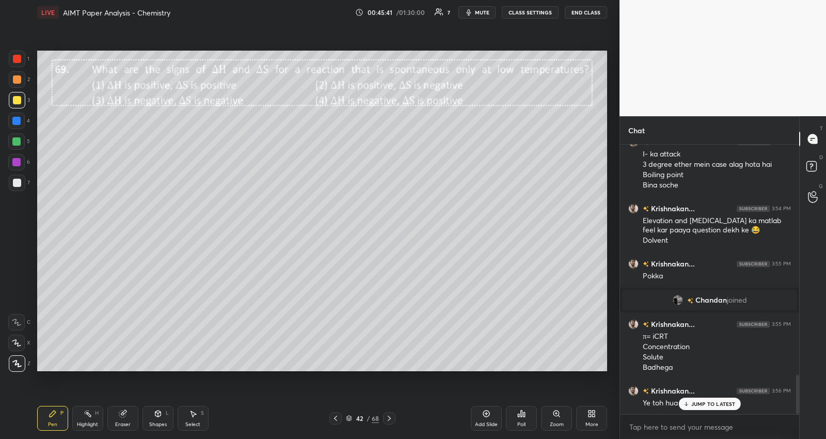
drag, startPoint x: 719, startPoint y: 410, endPoint x: 707, endPoint y: 421, distance: 16.4
click at [719, 409] on div "Krishnakan... 3:47 PM Waise [US_STATE] tukke pe All are correct maara tha Kyunk…" at bounding box center [709, 280] width 179 height 270
click at [726, 401] on p "JUMP TO LATEST" at bounding box center [714, 404] width 44 height 6
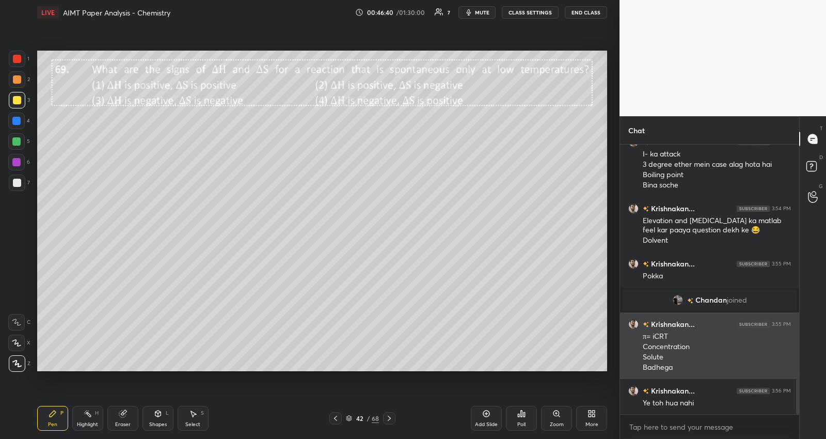
scroll to position [1611, 0]
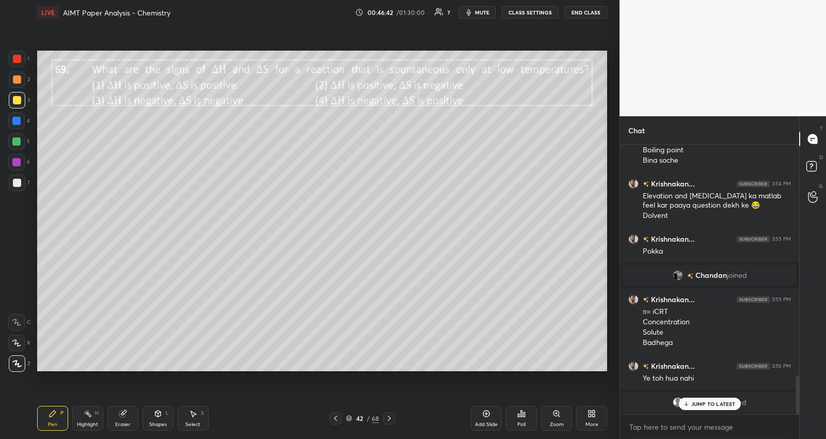
click at [711, 401] on p "JUMP TO LATEST" at bounding box center [714, 404] width 44 height 6
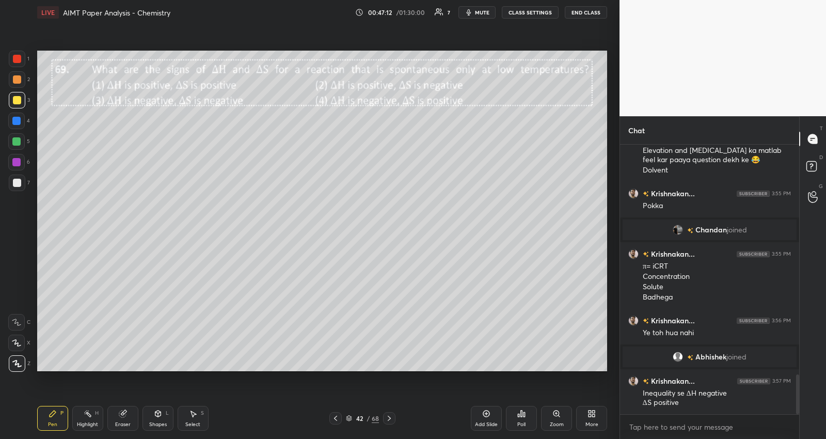
scroll to position [1552, 0]
click at [391, 415] on icon at bounding box center [389, 418] width 8 height 8
click at [334, 417] on icon at bounding box center [336, 418] width 8 height 8
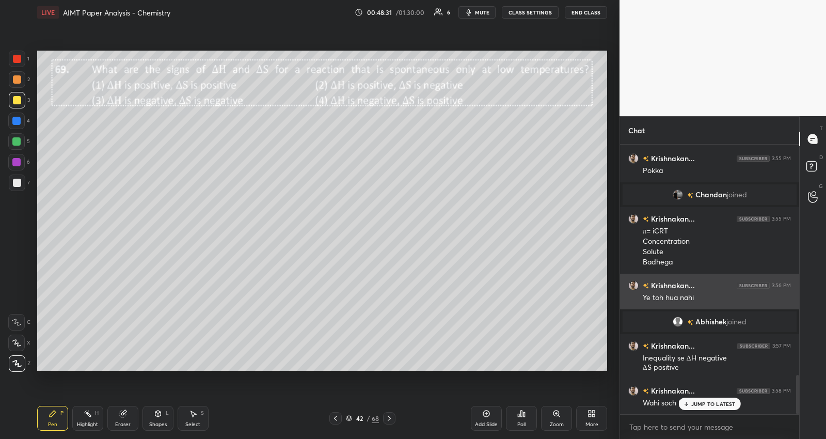
scroll to position [1623, 0]
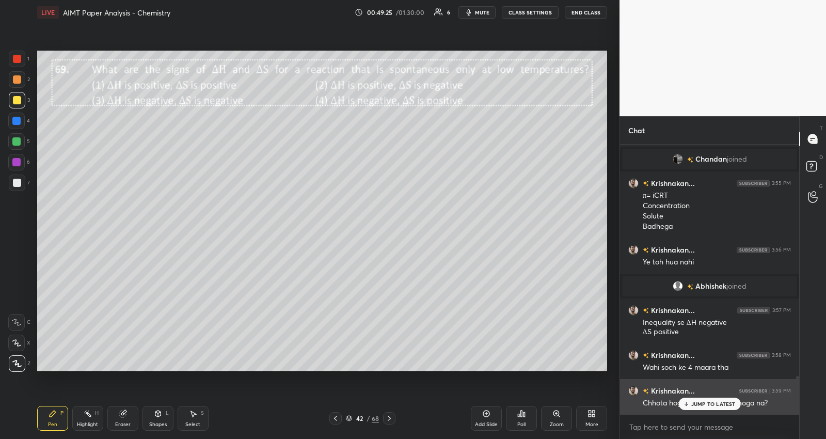
drag, startPoint x: 713, startPoint y: 398, endPoint x: 716, endPoint y: 388, distance: 10.3
click at [714, 400] on div "JUMP TO LATEST" at bounding box center [710, 404] width 62 height 12
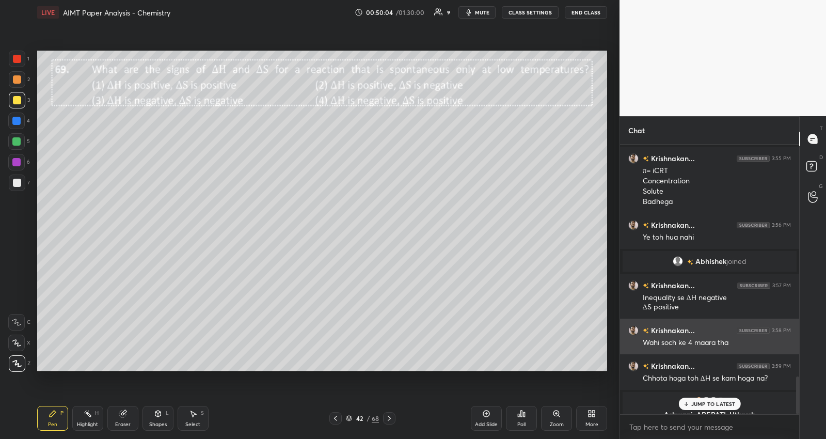
scroll to position [1668, 0]
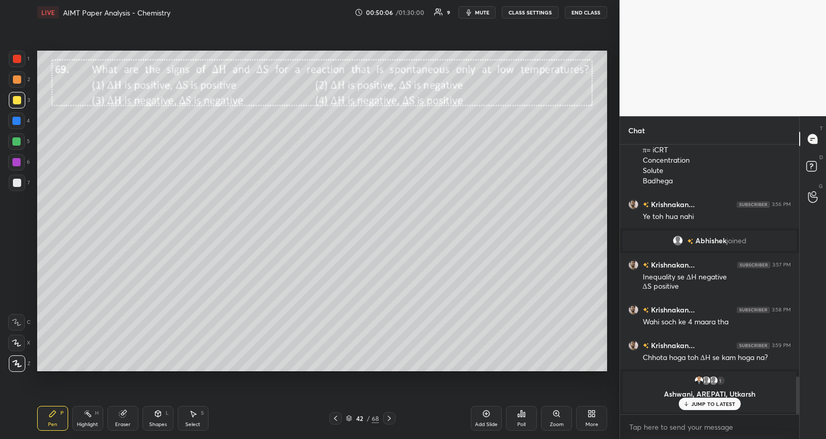
click at [703, 399] on div "JUMP TO LATEST" at bounding box center [710, 404] width 62 height 12
click at [490, 419] on div "Add Slide" at bounding box center [486, 418] width 31 height 25
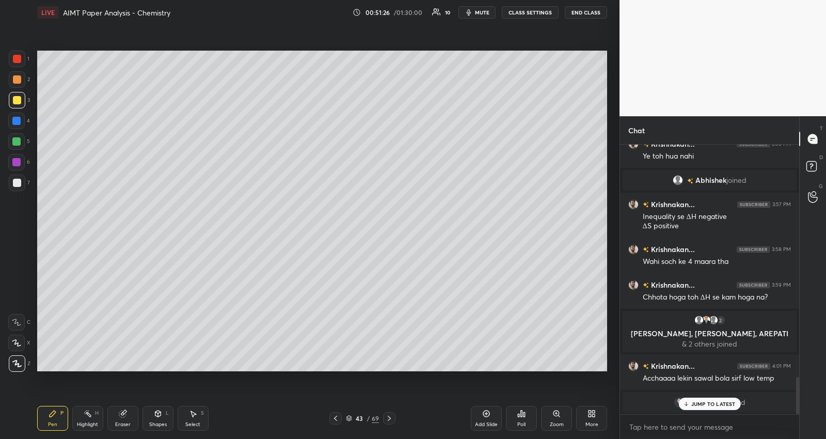
scroll to position [1715, 0]
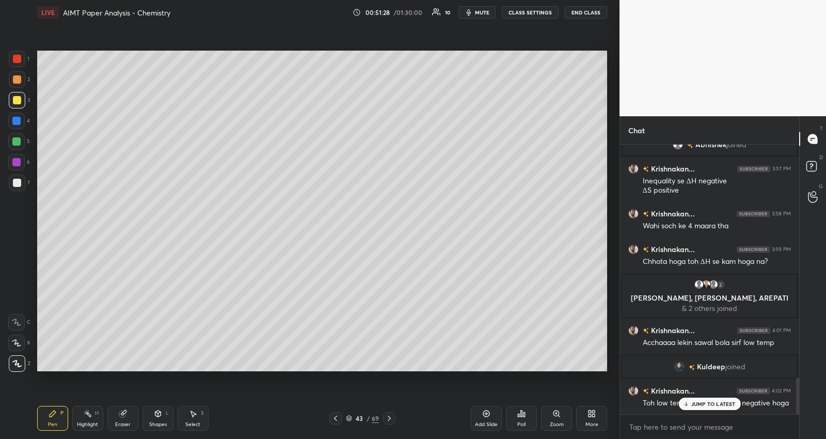
drag, startPoint x: 723, startPoint y: 399, endPoint x: 740, endPoint y: 417, distance: 24.5
click at [724, 401] on div "JUMP TO LATEST" at bounding box center [710, 404] width 62 height 12
click at [338, 417] on icon at bounding box center [336, 418] width 8 height 8
drag, startPoint x: 127, startPoint y: 416, endPoint x: 142, endPoint y: 382, distance: 36.8
click at [127, 412] on div "Eraser" at bounding box center [122, 418] width 31 height 25
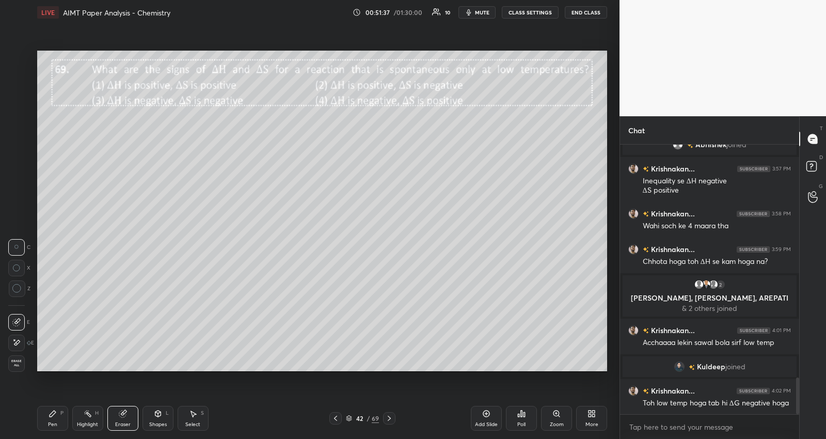
click at [54, 424] on div "Pen" at bounding box center [52, 424] width 9 height 5
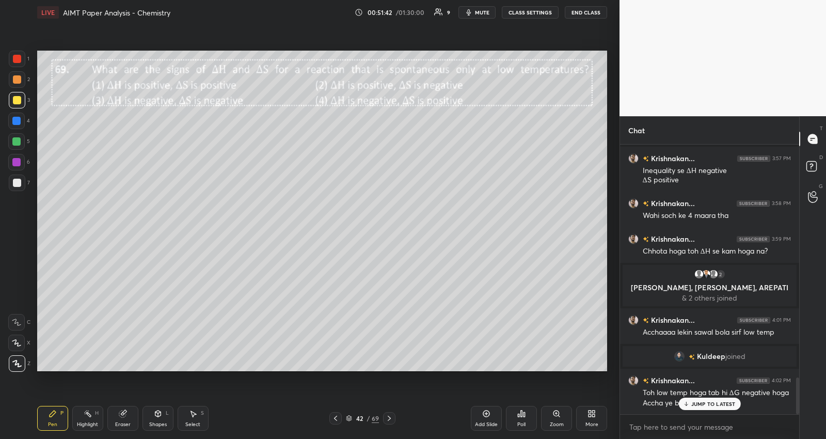
click at [689, 398] on div "Krishnakan... 3:51 PM 1 aur 2 pe confused thaa 1 maarke aya tha [PERSON_NAME] j…" at bounding box center [709, 280] width 179 height 270
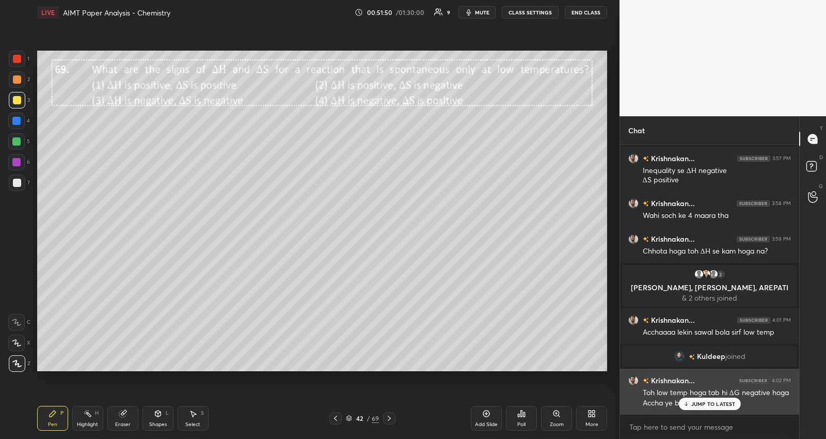
click at [697, 403] on p "JUMP TO LATEST" at bounding box center [714, 404] width 44 height 6
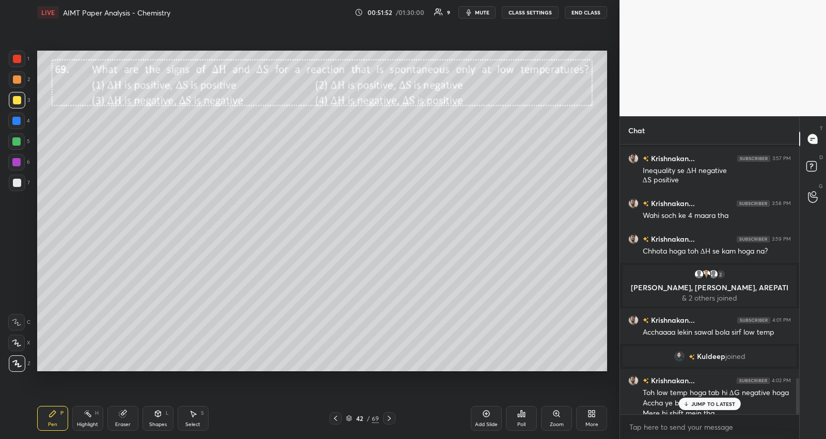
scroll to position [1736, 0]
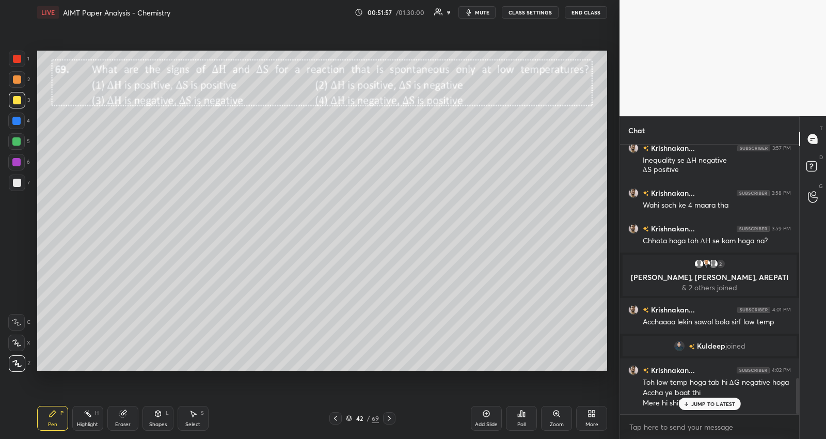
click at [388, 419] on icon at bounding box center [389, 418] width 8 height 8
click at [389, 420] on icon at bounding box center [389, 418] width 8 height 8
drag, startPoint x: 391, startPoint y: 421, endPoint x: 396, endPoint y: 420, distance: 5.4
click at [391, 421] on icon at bounding box center [389, 418] width 8 height 8
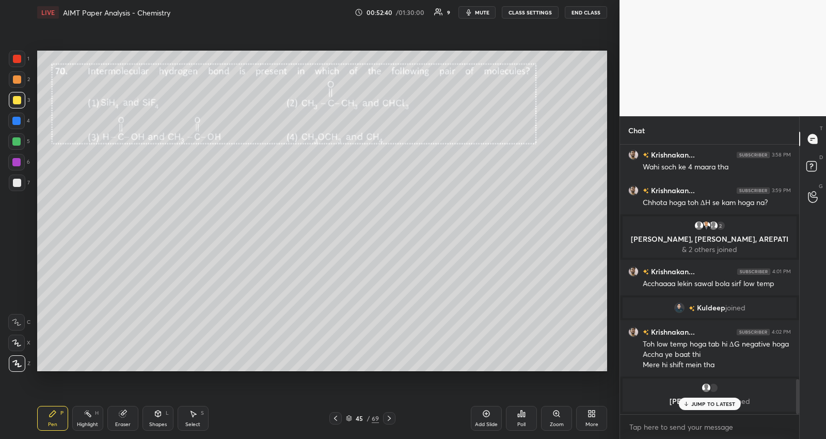
scroll to position [1809, 0]
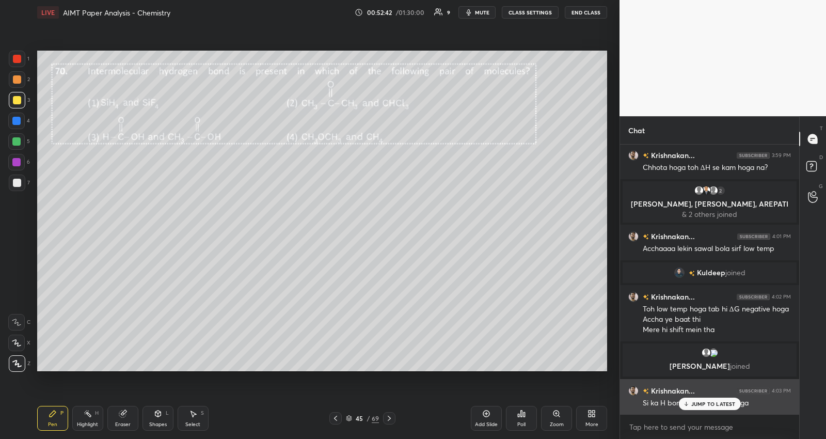
click at [694, 401] on div "JUMP TO LATEST" at bounding box center [710, 404] width 62 height 12
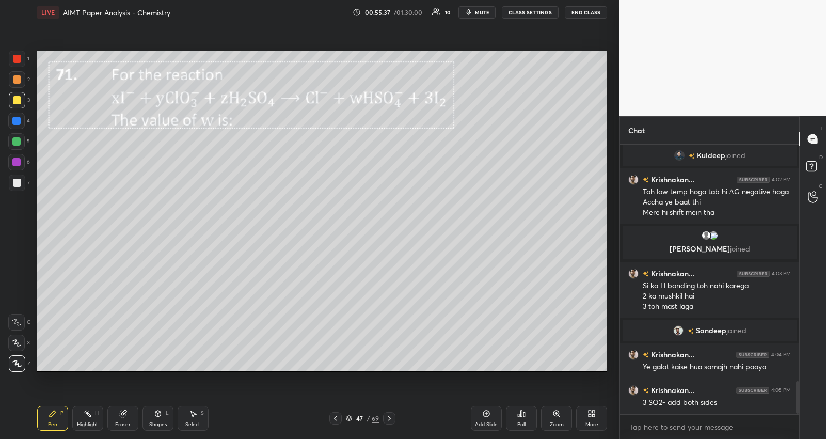
scroll to position [1962, 0]
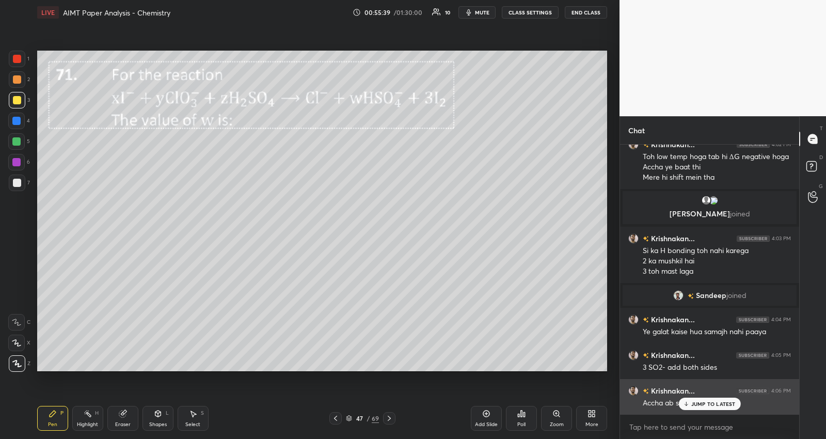
drag, startPoint x: 702, startPoint y: 400, endPoint x: 713, endPoint y: 394, distance: 12.9
click at [701, 400] on div "JUMP TO LATEST" at bounding box center [710, 404] width 62 height 12
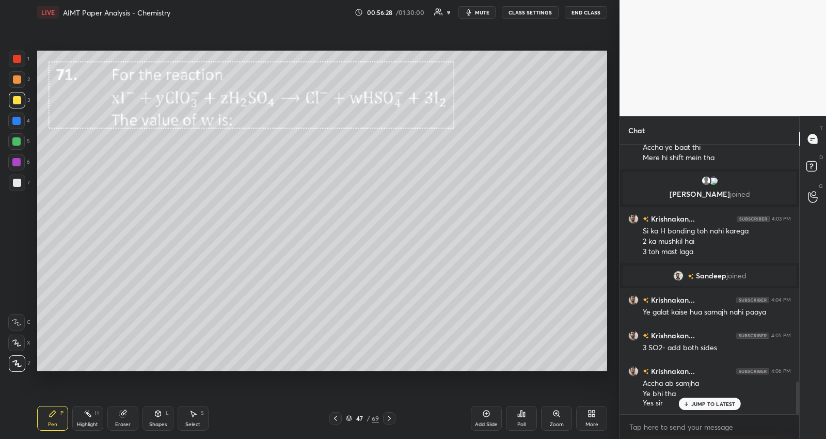
scroll to position [2017, 0]
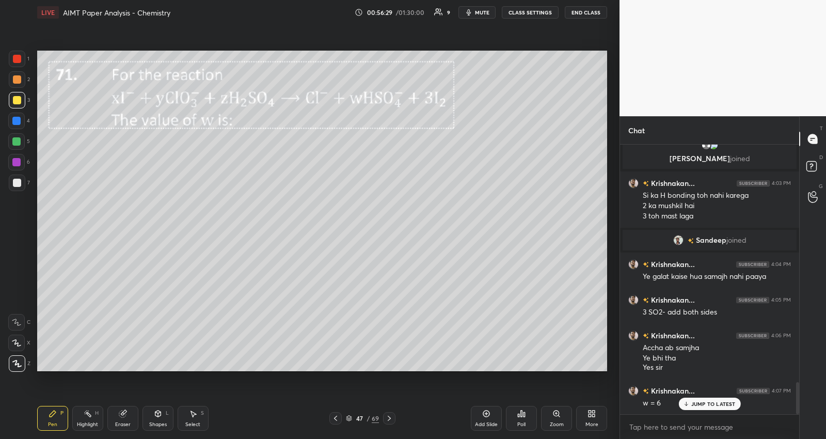
click at [210, 373] on div "Setting up your live class Poll for secs No correct answer Start poll" at bounding box center [322, 211] width 578 height 373
click at [258, 376] on div "Setting up your live class Poll for secs No correct answer Start poll" at bounding box center [322, 211] width 578 height 373
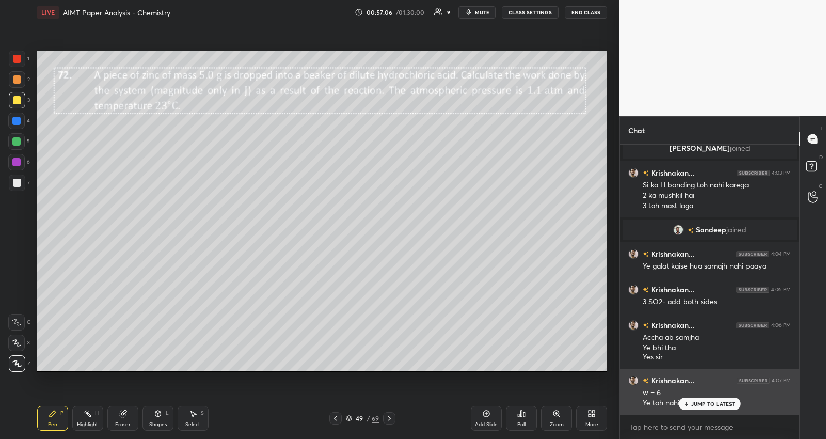
click at [715, 403] on p "JUMP TO LATEST" at bounding box center [714, 404] width 44 height 6
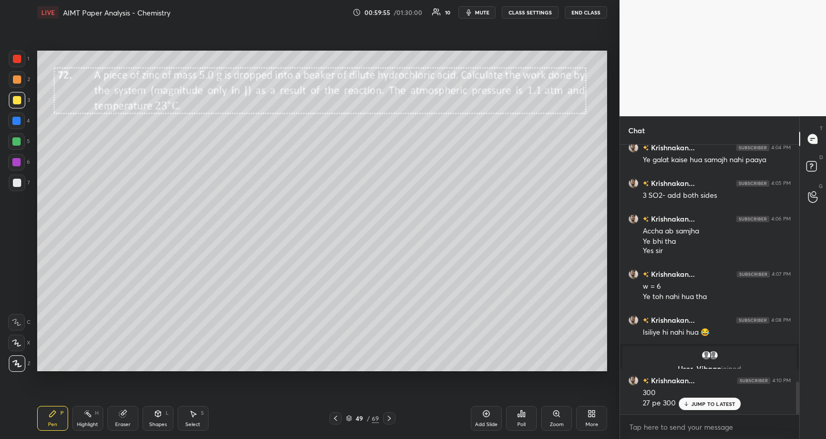
scroll to position [1974, 0]
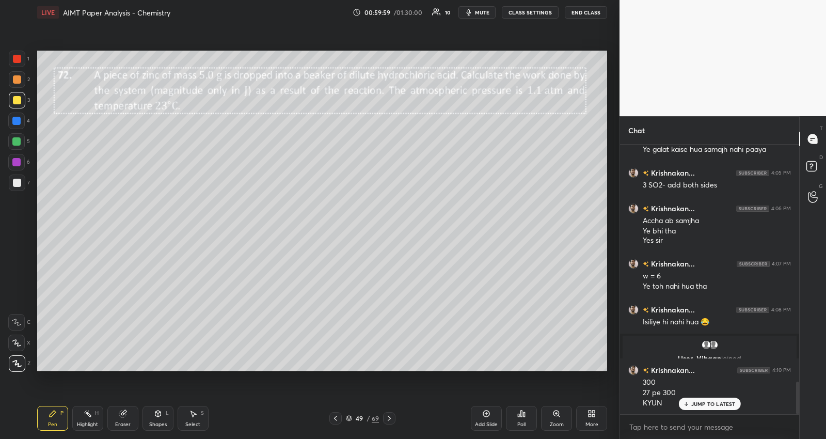
click at [192, 422] on div "Select" at bounding box center [192, 424] width 15 height 5
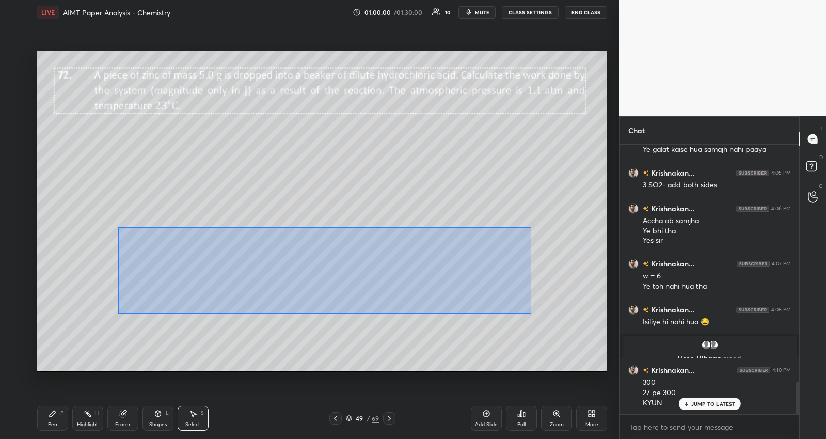
drag, startPoint x: 146, startPoint y: 233, endPoint x: 530, endPoint y: 297, distance: 390.1
click at [534, 312] on div "0 ° Undo Copy Duplicate Duplicate to new slide Delete" at bounding box center [322, 211] width 570 height 321
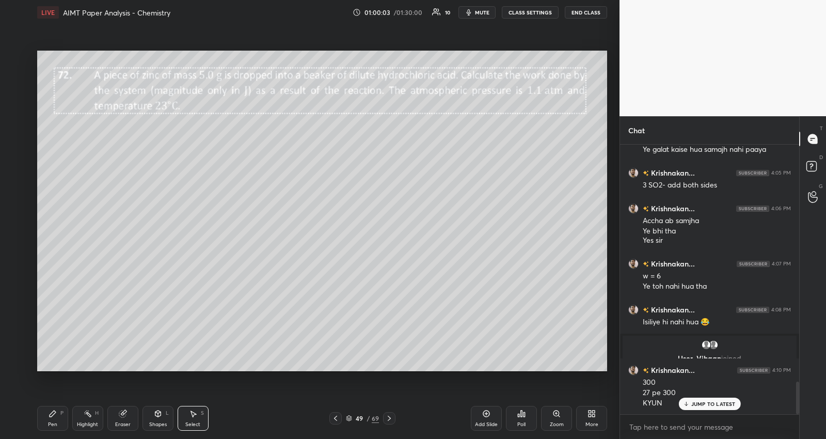
click at [53, 415] on icon at bounding box center [53, 414] width 8 height 8
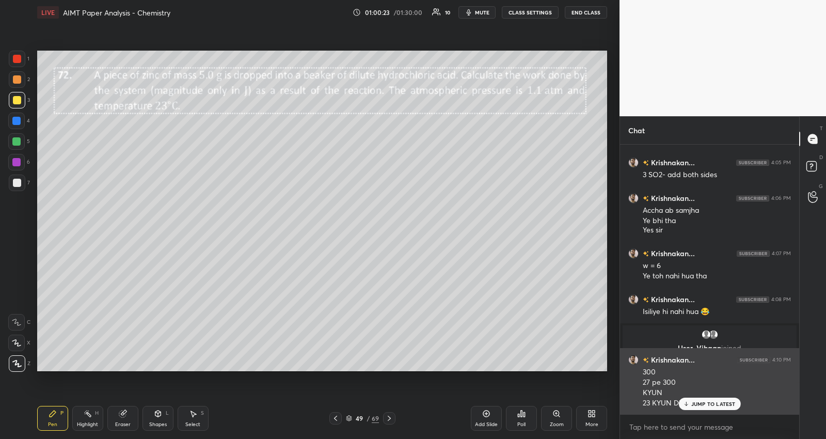
click at [698, 404] on p "JUMP TO LATEST" at bounding box center [714, 404] width 44 height 6
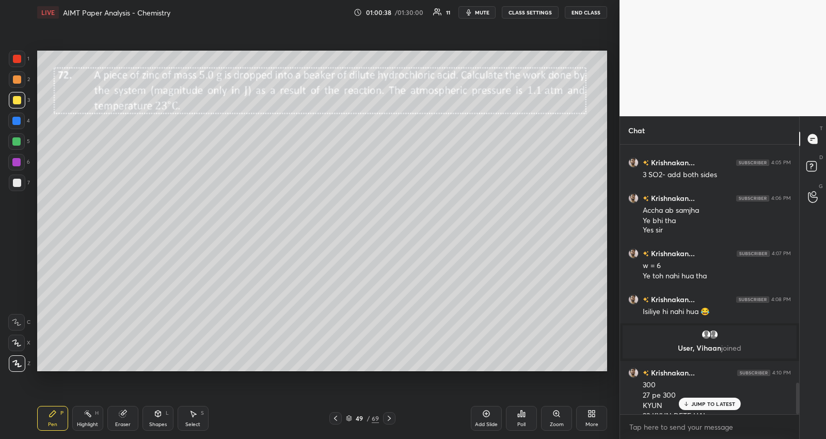
scroll to position [2022, 0]
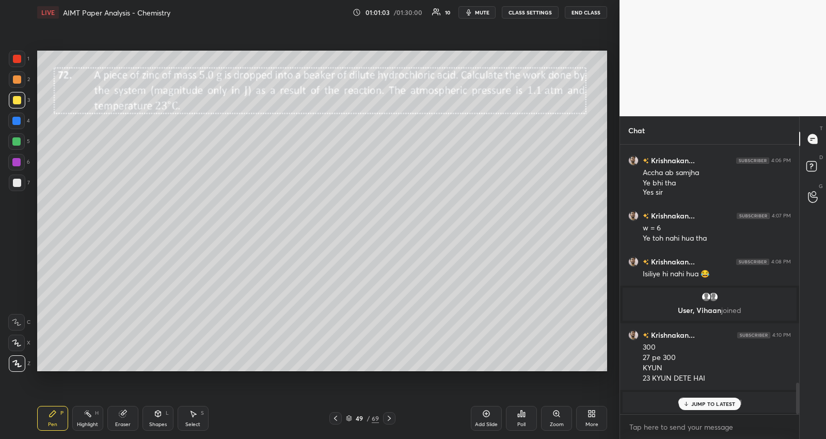
click at [117, 422] on div "Eraser" at bounding box center [122, 424] width 15 height 5
drag, startPoint x: 47, startPoint y: 416, endPoint x: 120, endPoint y: 375, distance: 83.2
click at [48, 416] on div "Pen P" at bounding box center [52, 418] width 31 height 25
click at [389, 416] on icon at bounding box center [389, 418] width 8 height 8
click at [393, 416] on icon at bounding box center [389, 418] width 8 height 8
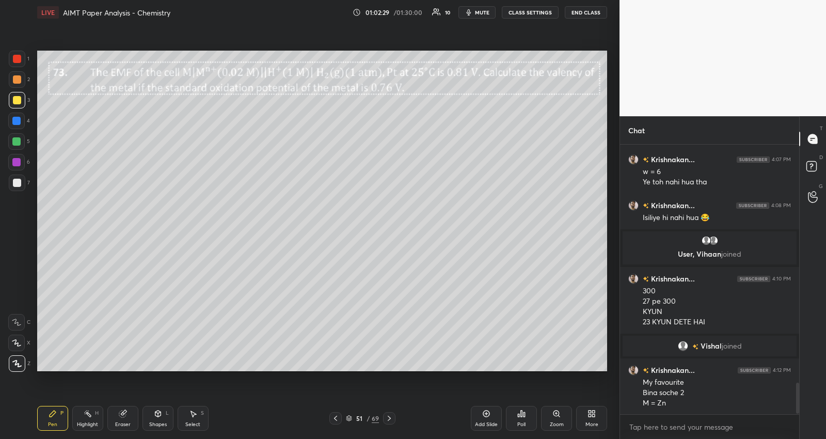
scroll to position [2087, 0]
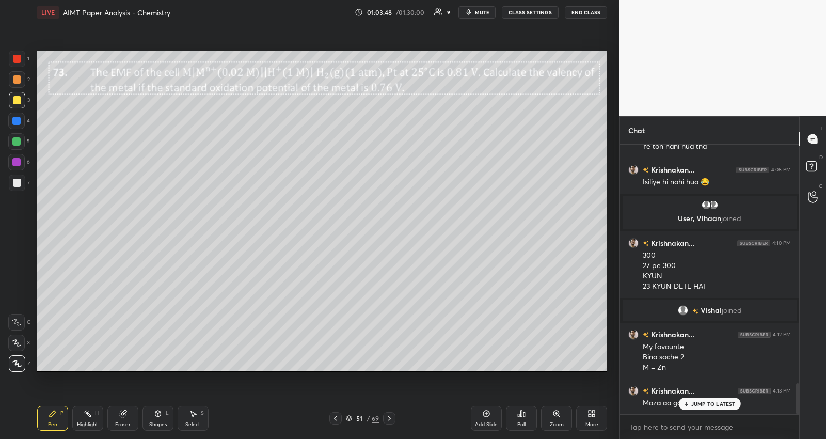
click at [131, 415] on div "Eraser" at bounding box center [122, 418] width 31 height 25
click at [49, 419] on div "Pen P" at bounding box center [52, 418] width 31 height 25
click at [704, 401] on p "JUMP TO LATEST" at bounding box center [714, 404] width 44 height 6
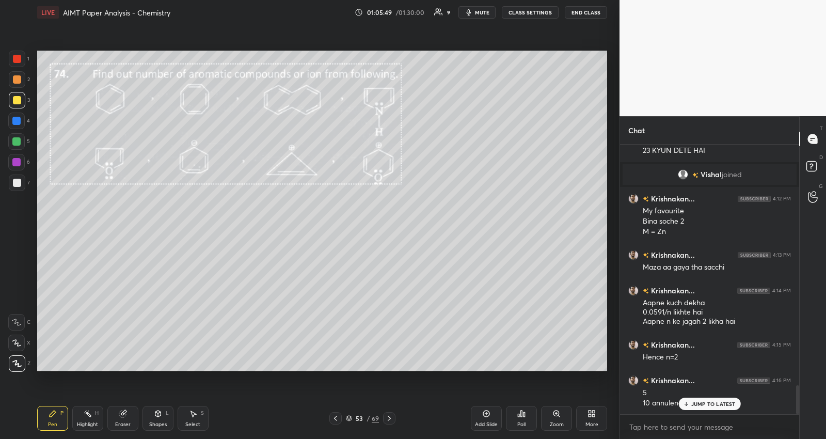
scroll to position [2233, 0]
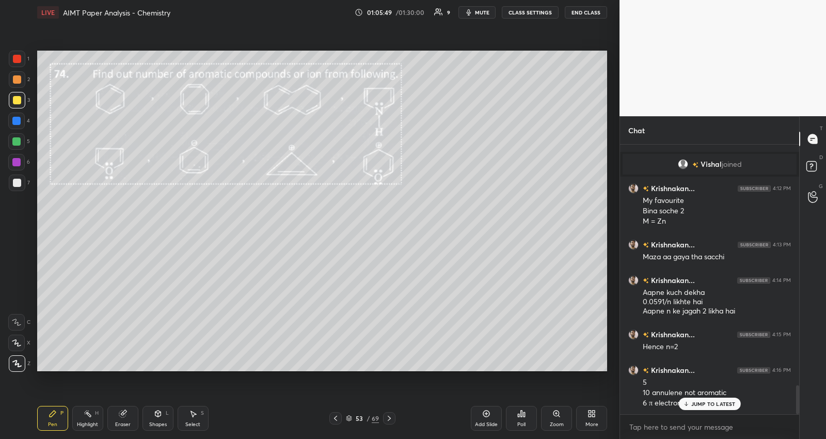
click at [694, 401] on p "JUMP TO LATEST" at bounding box center [714, 404] width 44 height 6
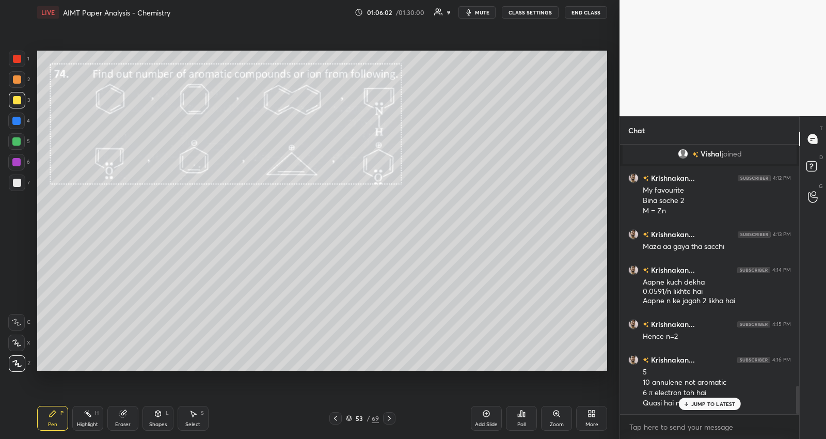
scroll to position [2268, 0]
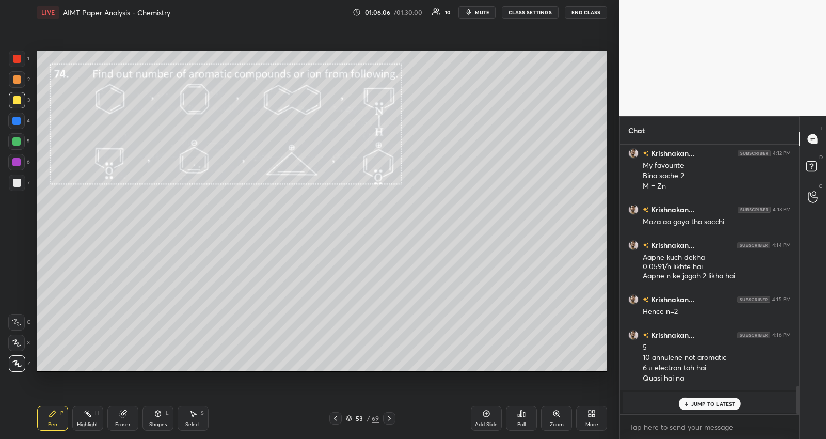
click at [123, 415] on icon at bounding box center [122, 414] width 7 height 7
click at [78, 428] on div "Highlight H" at bounding box center [87, 418] width 31 height 25
click at [47, 419] on div "Pen P" at bounding box center [52, 418] width 31 height 25
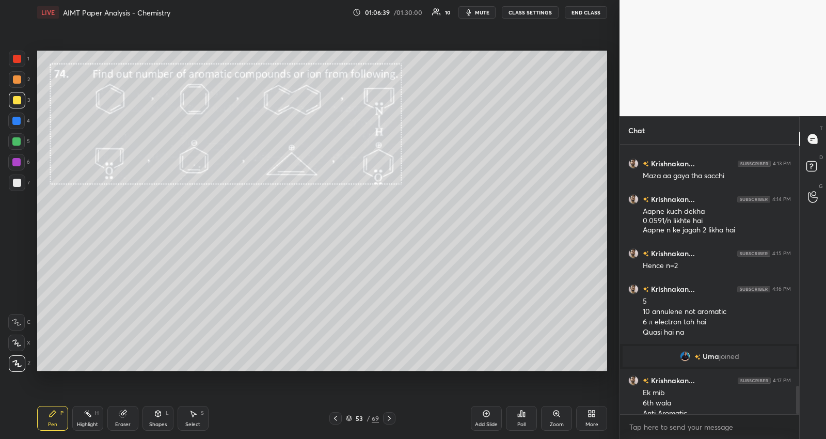
scroll to position [2324, 0]
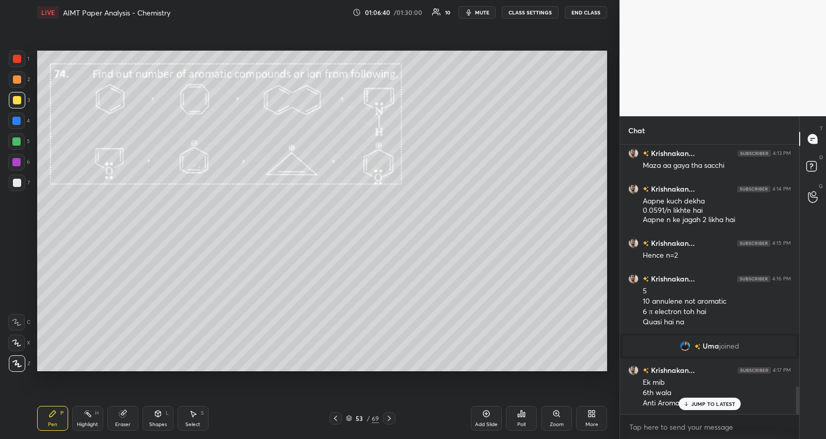
click at [131, 416] on div "Eraser" at bounding box center [122, 418] width 31 height 25
click at [55, 418] on div "Pen P" at bounding box center [52, 418] width 31 height 25
click at [393, 416] on icon at bounding box center [389, 418] width 8 height 8
click at [392, 417] on div at bounding box center [389, 418] width 12 height 12
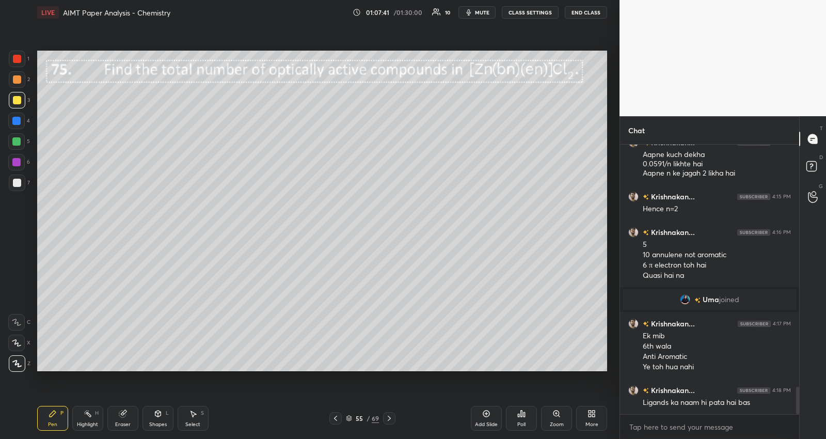
scroll to position [2381, 0]
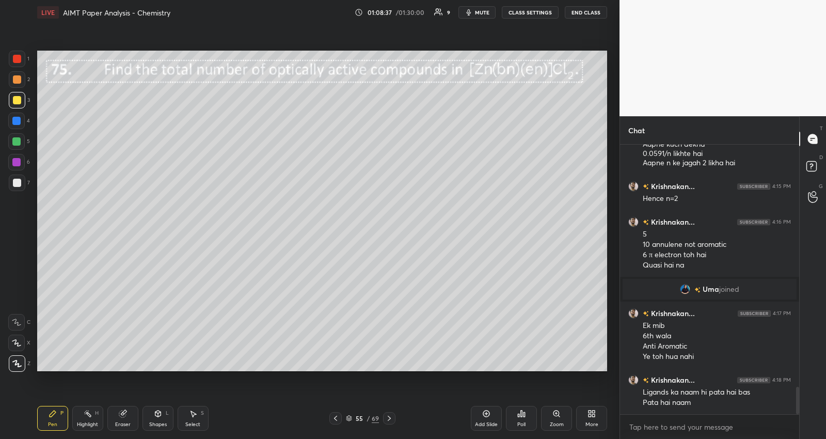
click at [389, 419] on icon at bounding box center [389, 418] width 8 height 8
click at [339, 421] on icon at bounding box center [336, 418] width 8 height 8
click at [390, 418] on icon at bounding box center [389, 418] width 8 height 8
click at [390, 419] on icon at bounding box center [389, 418] width 8 height 8
click at [336, 419] on icon at bounding box center [336, 418] width 8 height 8
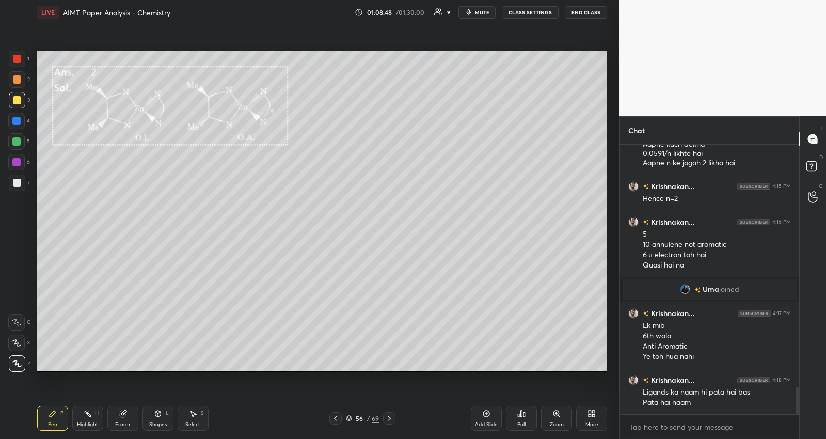
click at [337, 415] on icon at bounding box center [336, 418] width 8 height 8
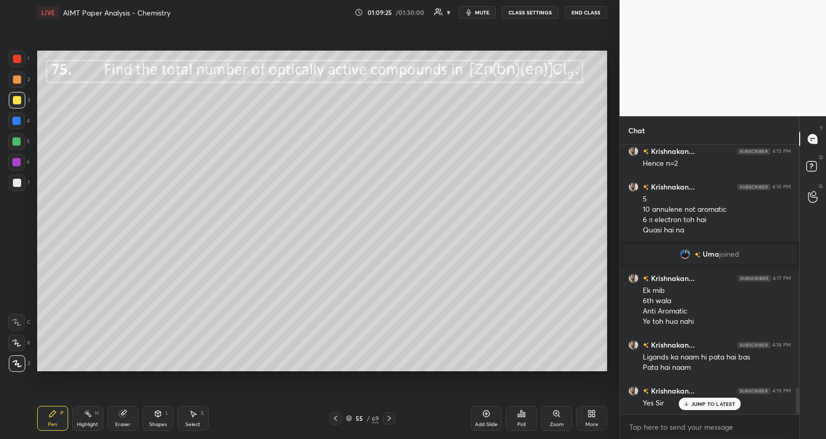
scroll to position [2470, 0]
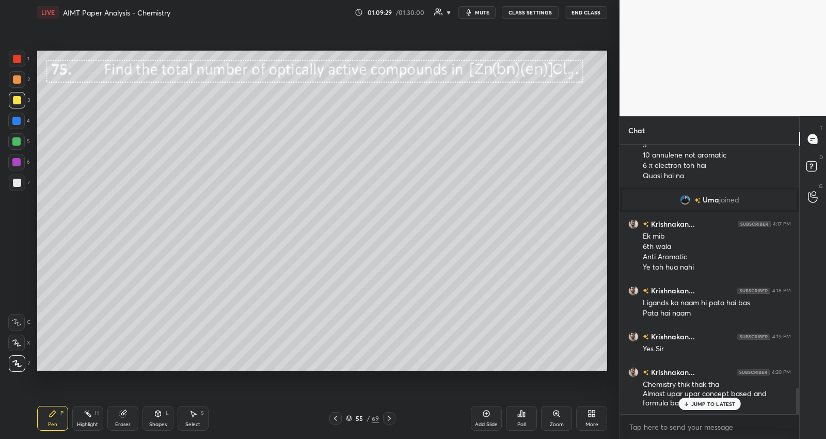
click at [714, 399] on div "JUMP TO LATEST" at bounding box center [710, 404] width 62 height 12
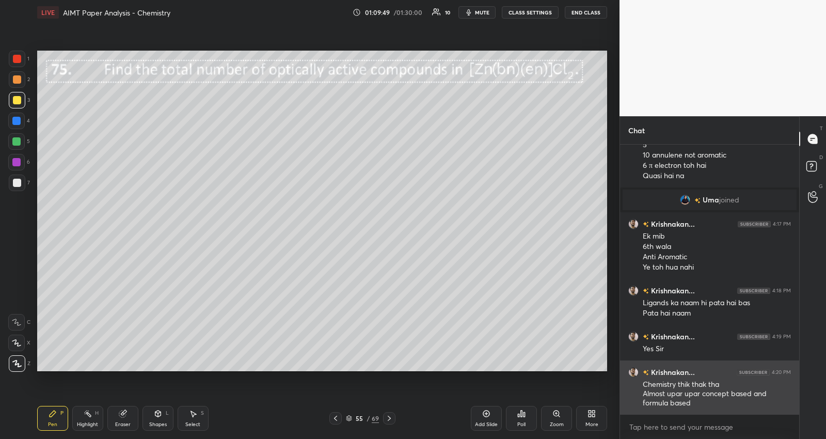
scroll to position [2481, 0]
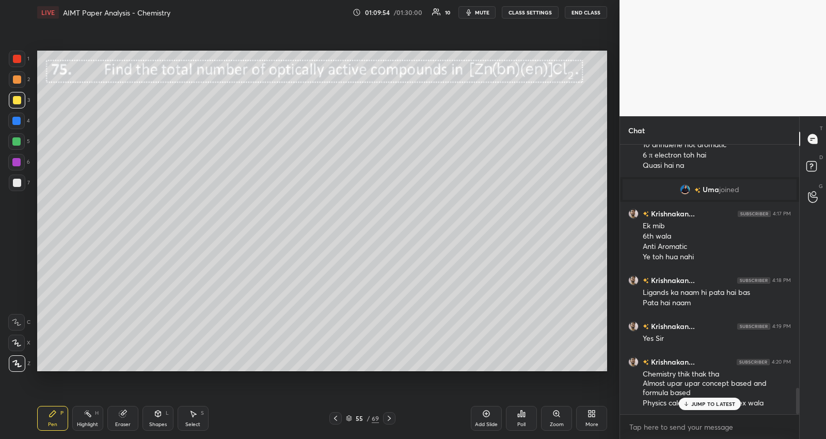
click at [728, 403] on p "JUMP TO LATEST" at bounding box center [714, 404] width 44 height 6
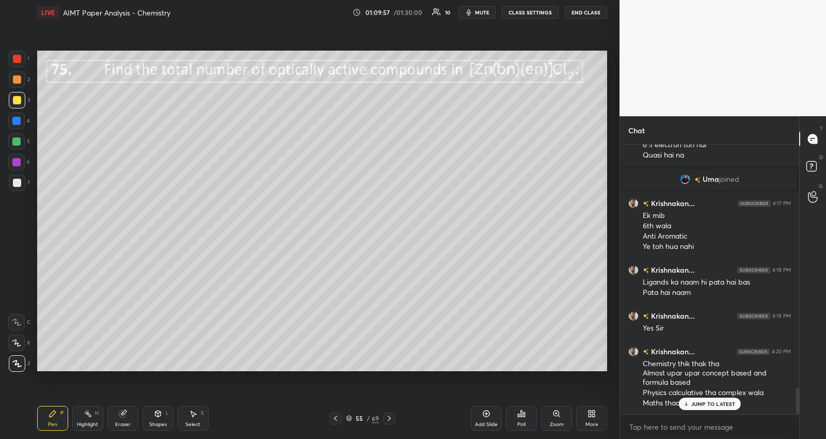
click at [728, 403] on p "JUMP TO LATEST" at bounding box center [714, 404] width 44 height 6
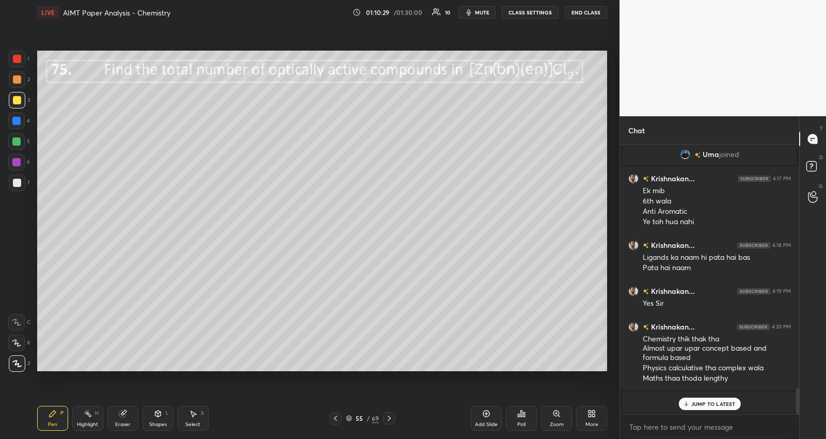
scroll to position [2382, 0]
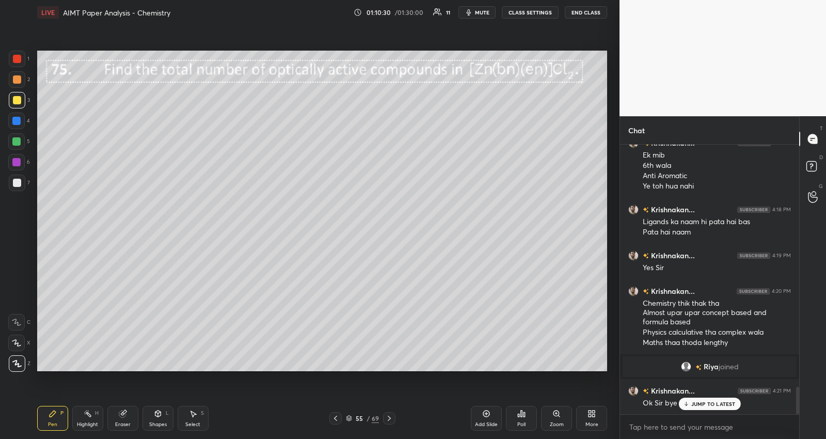
click at [726, 398] on div "JUMP TO LATEST" at bounding box center [710, 404] width 62 height 12
click at [589, 13] on button "End Class" at bounding box center [586, 12] width 42 height 12
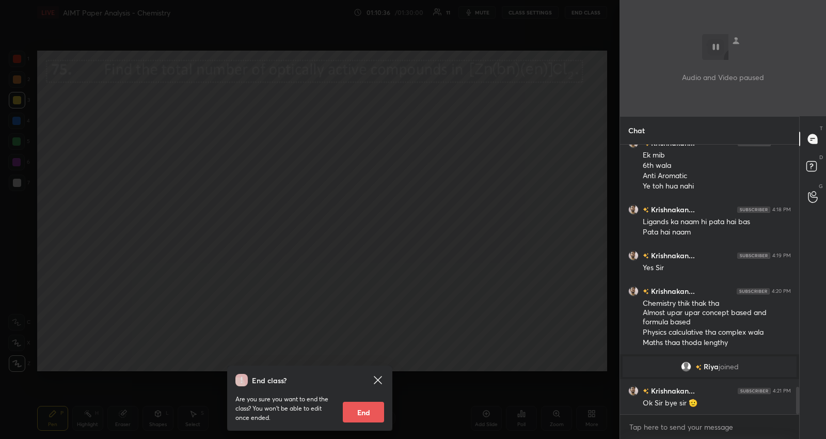
click at [360, 412] on button "End" at bounding box center [363, 412] width 41 height 21
type textarea "x"
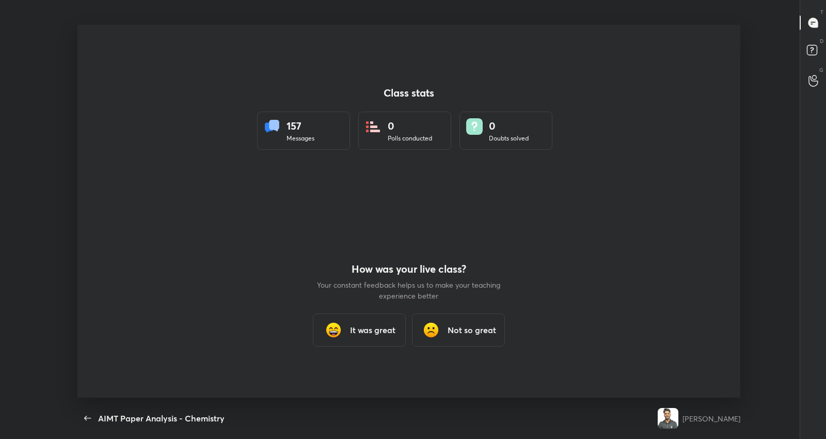
scroll to position [0, 0]
click at [388, 332] on h3 "It was great" at bounding box center [372, 330] width 45 height 12
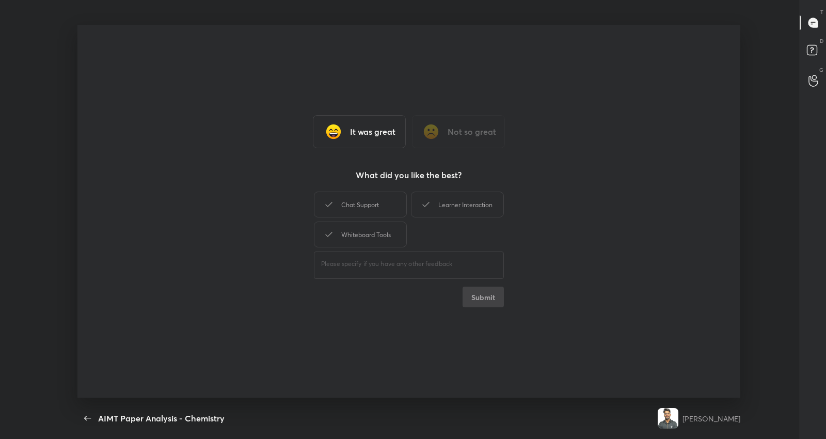
click at [377, 128] on h3 "It was great" at bounding box center [372, 132] width 45 height 12
click at [393, 207] on div "Chat Support" at bounding box center [360, 205] width 93 height 26
click at [447, 201] on div "Learner Interaction" at bounding box center [457, 205] width 93 height 26
click at [491, 292] on button "Submit" at bounding box center [483, 297] width 41 height 21
